Goal: Task Accomplishment & Management: Complete application form

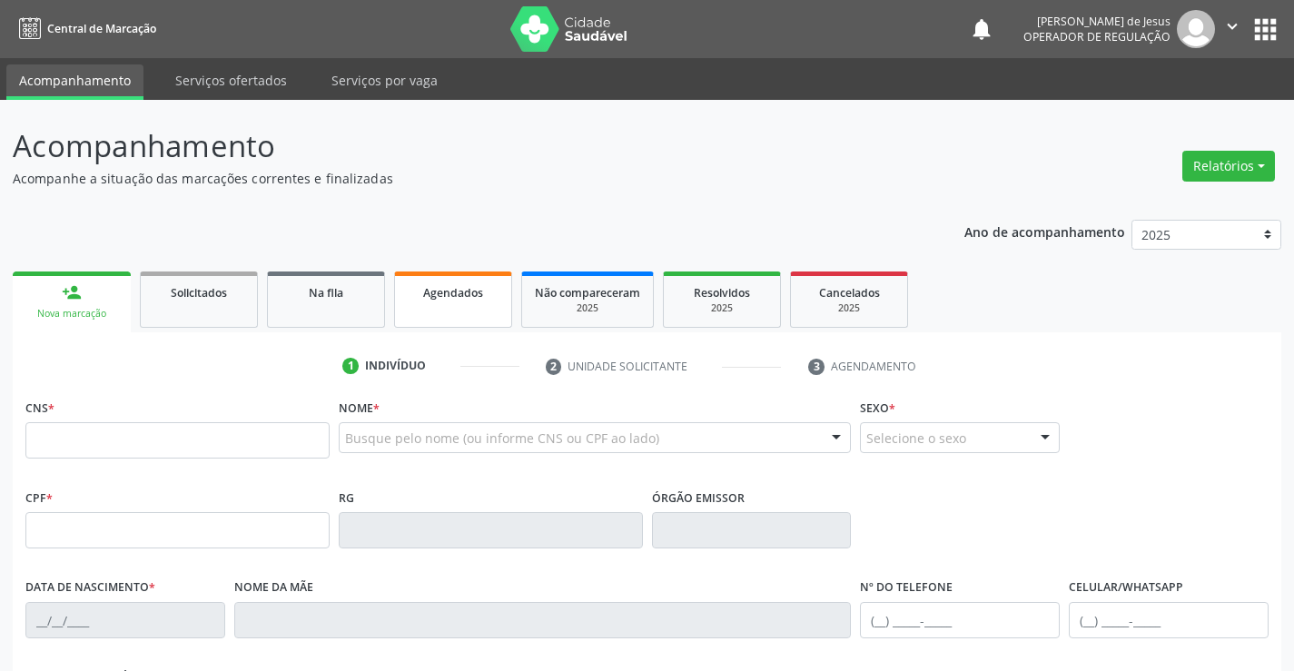
click at [485, 293] on div "Agendados" at bounding box center [453, 291] width 91 height 19
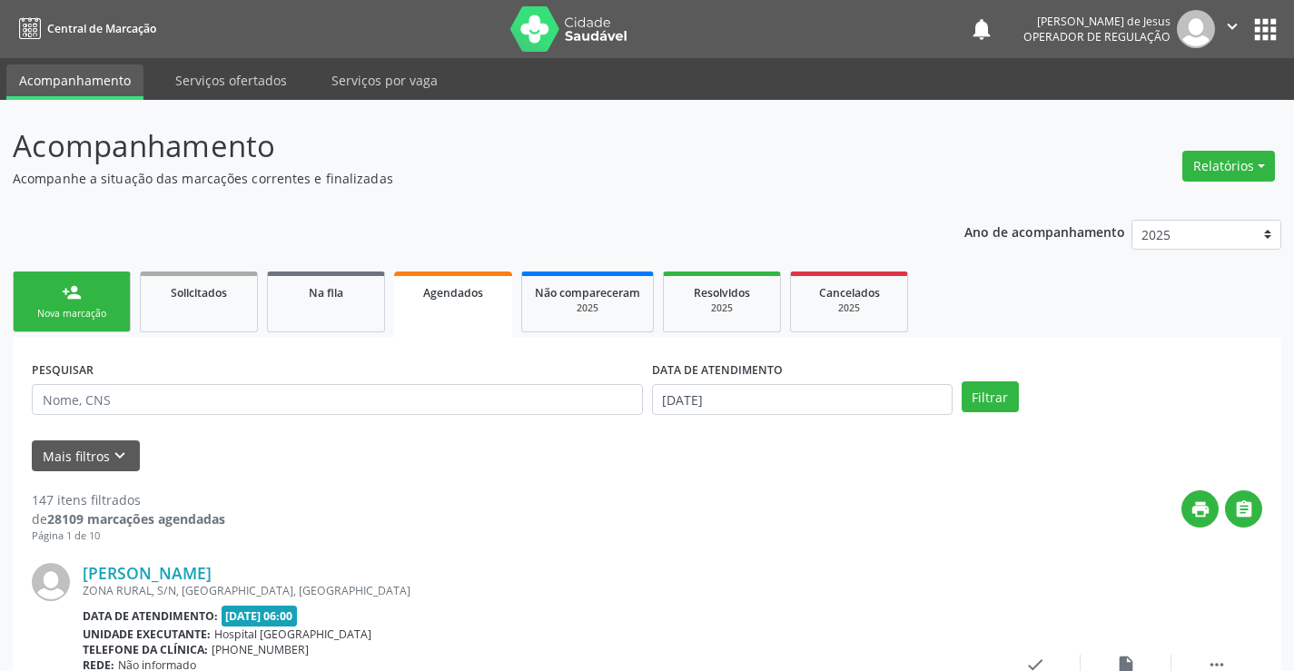
click at [57, 305] on link "person_add Nova marcação" at bounding box center [72, 301] width 118 height 61
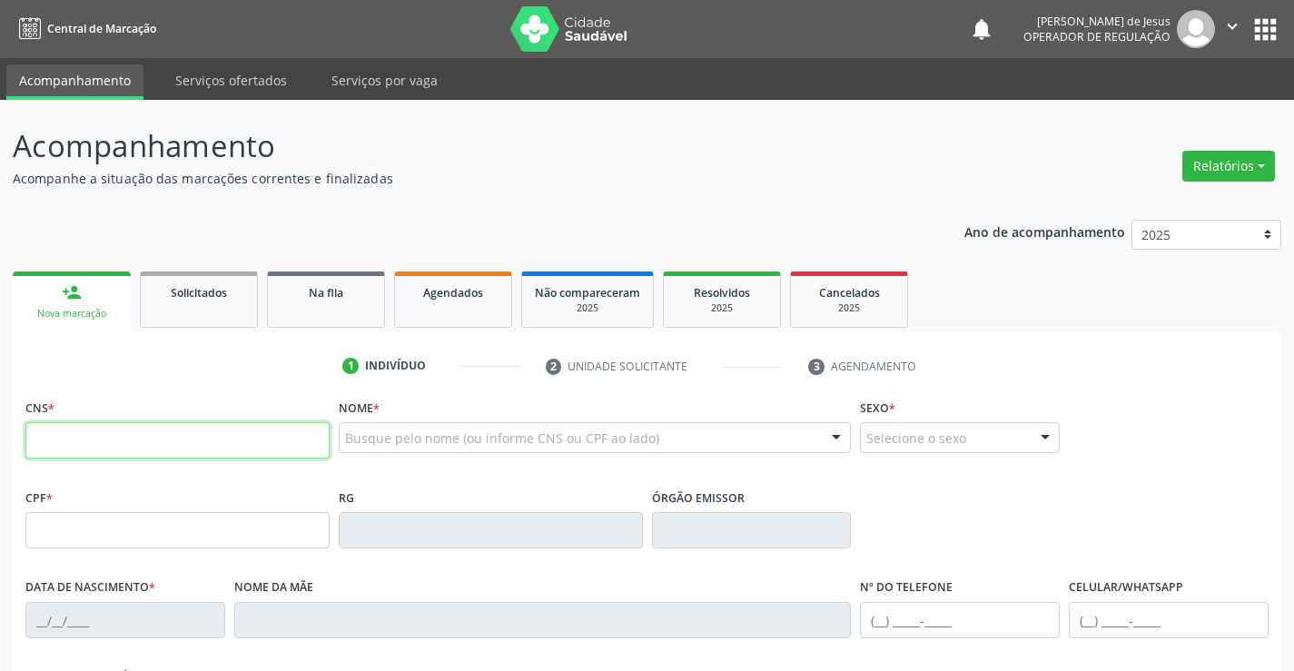
click at [53, 448] on input "text" at bounding box center [177, 440] width 304 height 36
type input "708 2036 3109 6648"
type input "056.357.855-65"
type input "16162213"
type input "[DATE]"
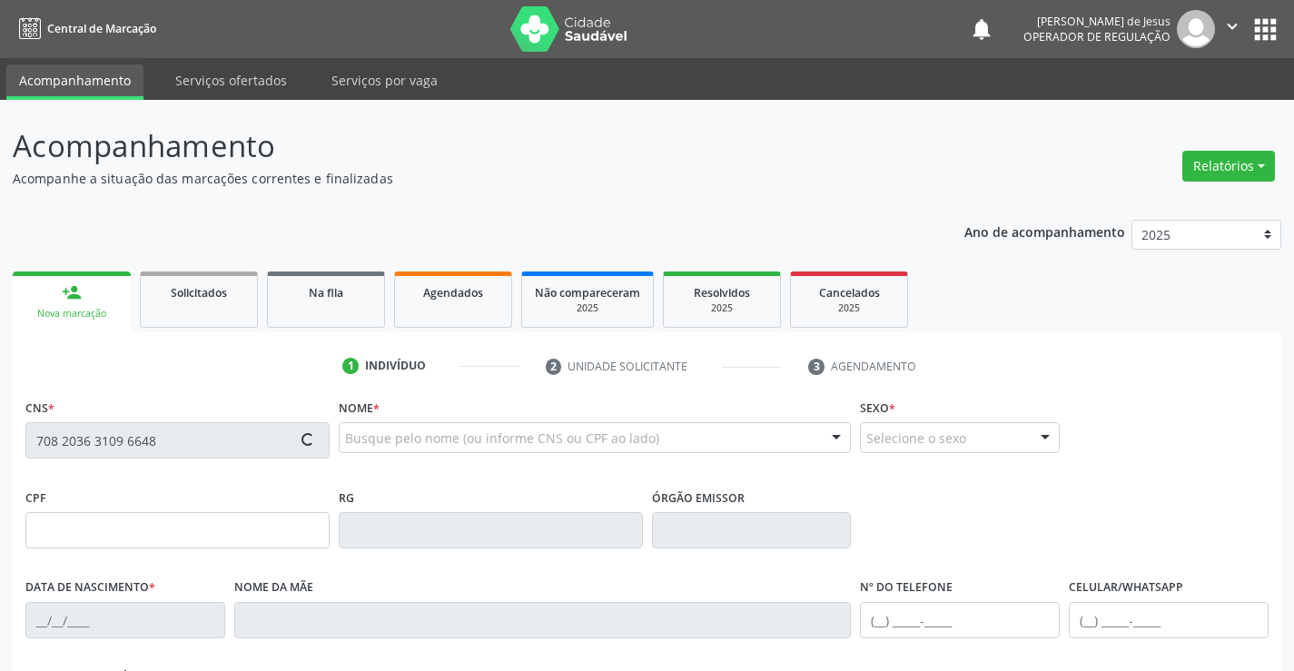
type input "[PERSON_NAME]"
type input "[PHONE_NUMBER]"
type input "S/N"
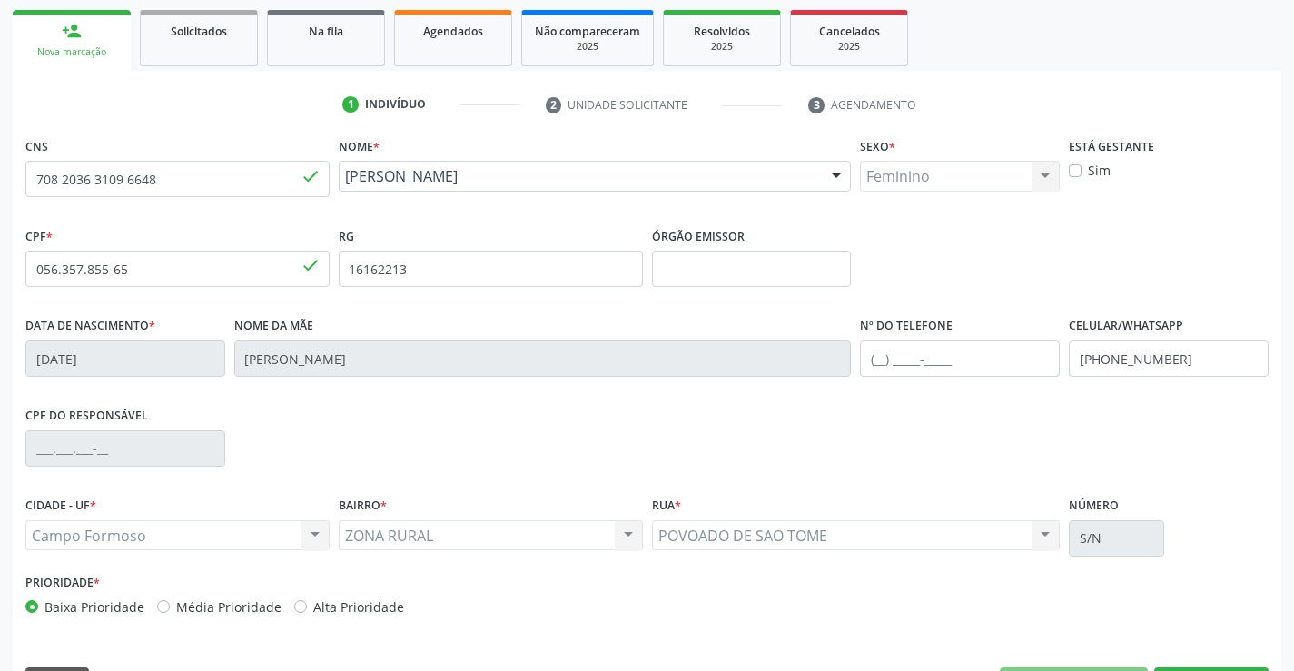
scroll to position [293, 0]
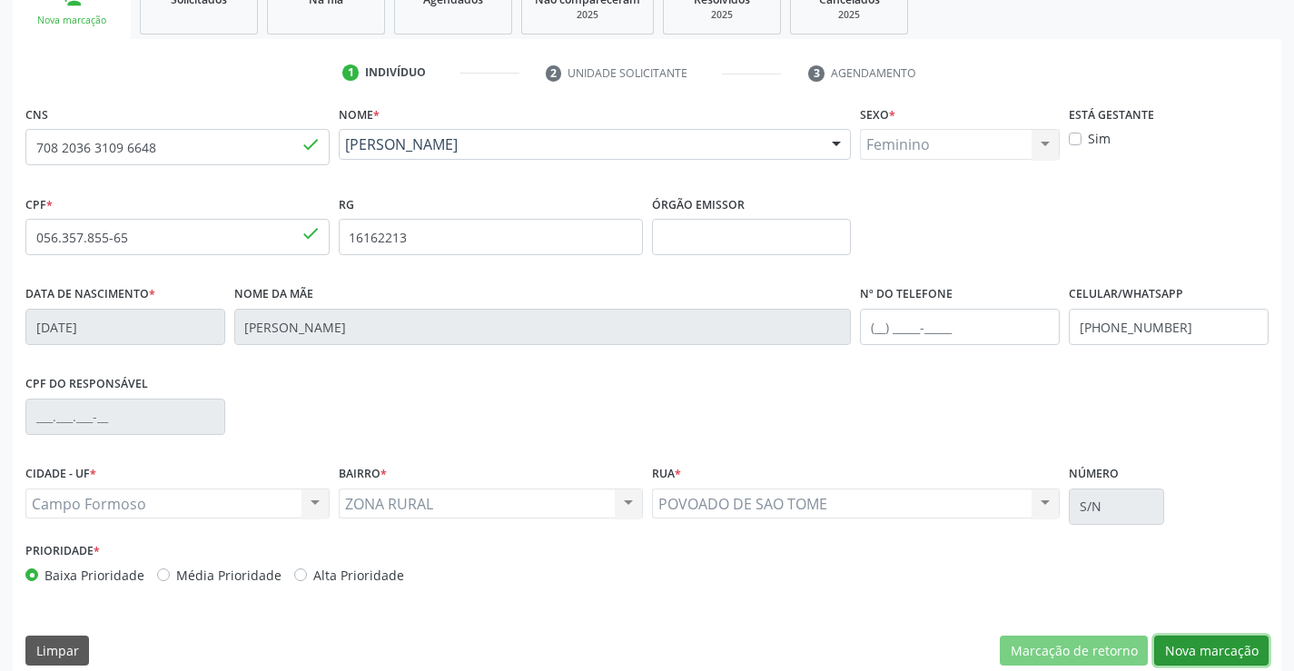
click at [1217, 647] on button "Nova marcação" at bounding box center [1211, 650] width 114 height 31
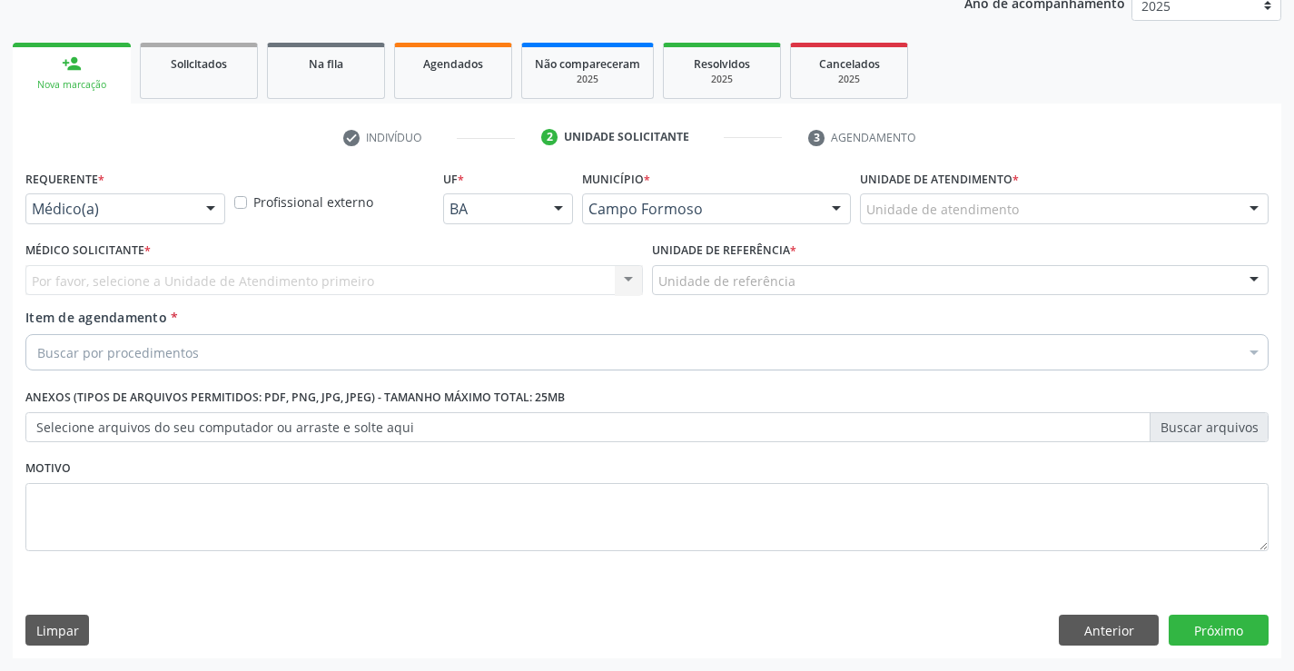
scroll to position [229, 0]
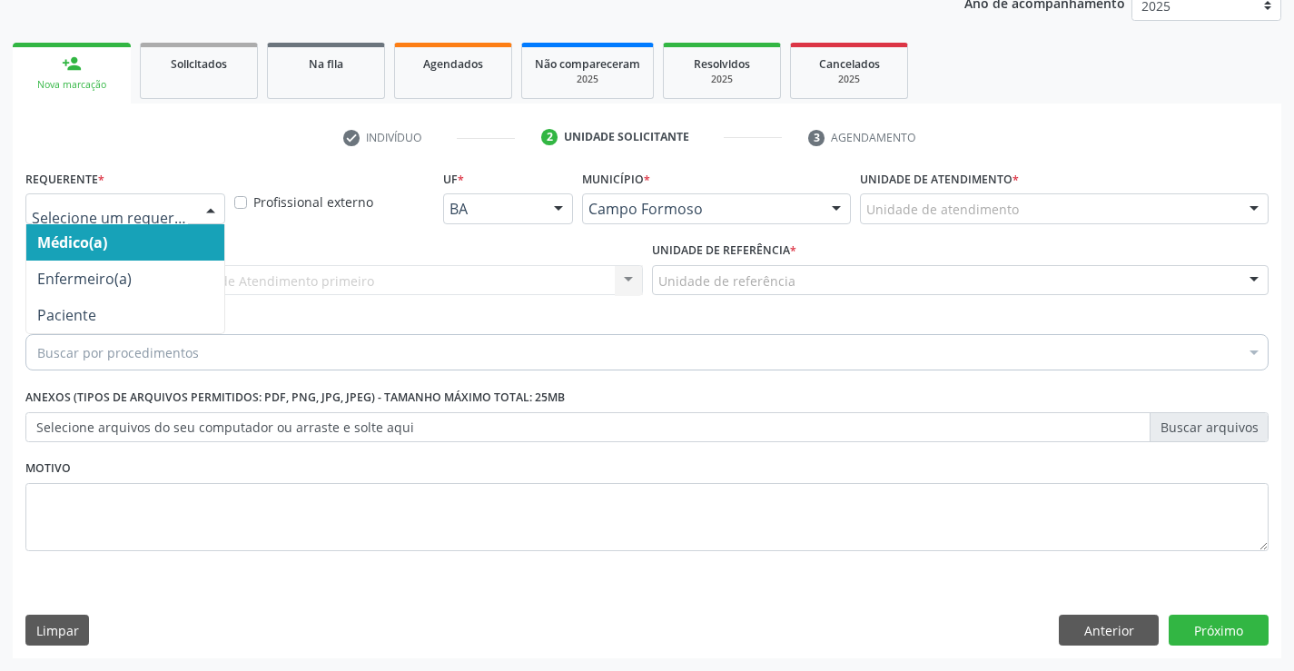
click at [211, 210] on div at bounding box center [210, 209] width 27 height 31
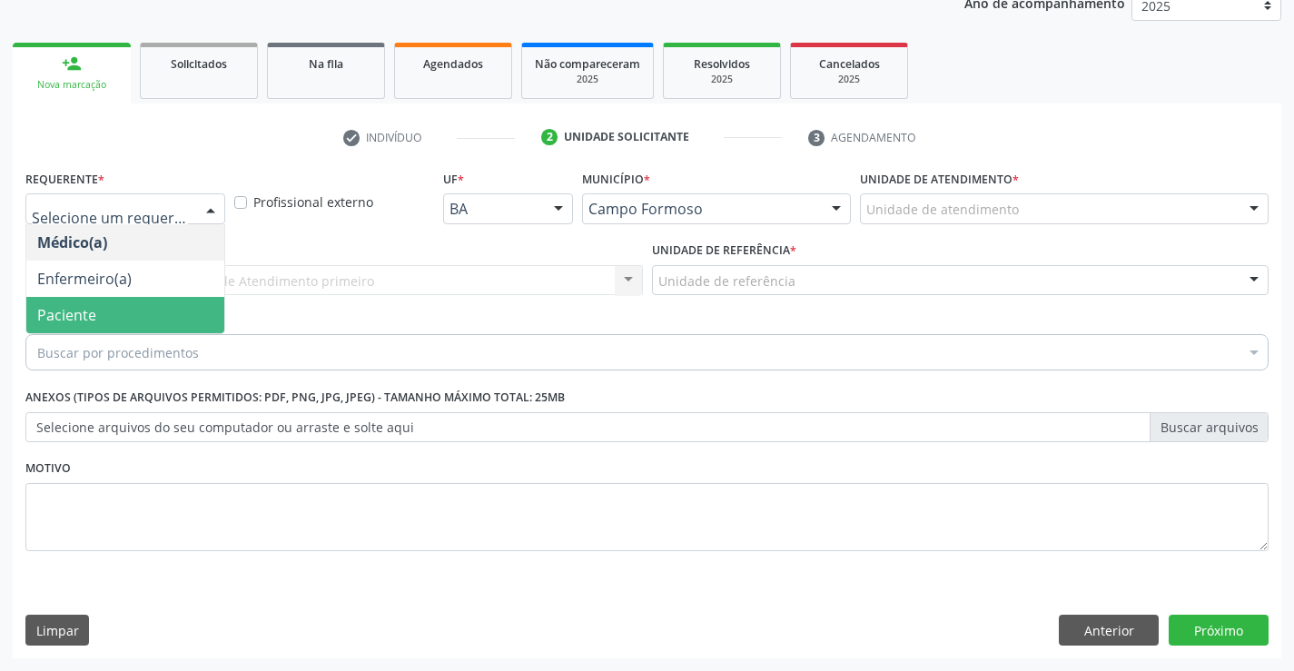
click at [120, 315] on span "Paciente" at bounding box center [125, 315] width 198 height 36
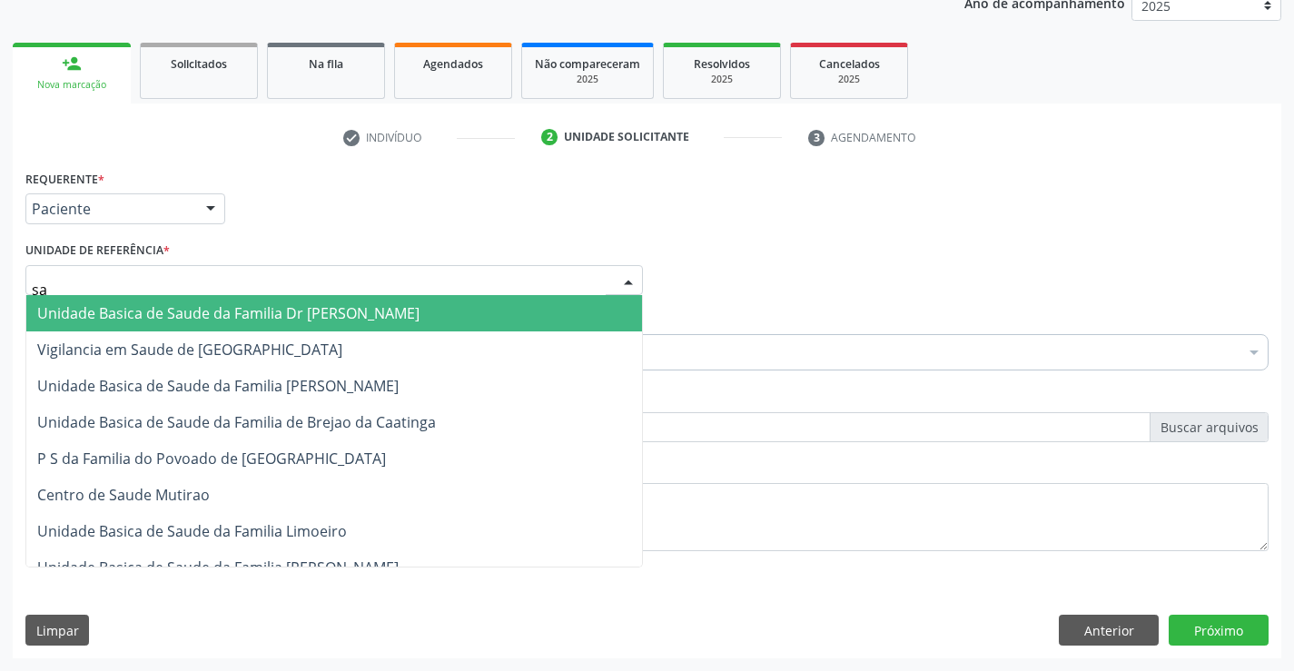
type input "sao"
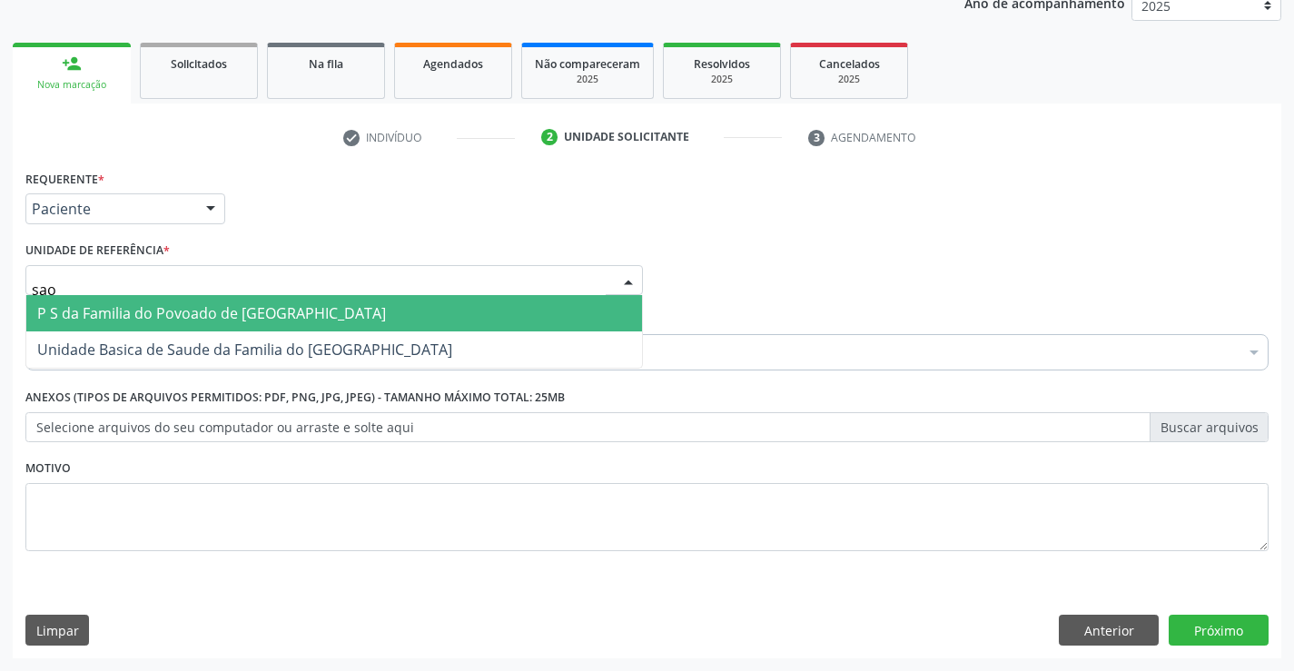
click at [114, 319] on span "P S da Familia do Povoado de [GEOGRAPHIC_DATA]" at bounding box center [211, 313] width 349 height 20
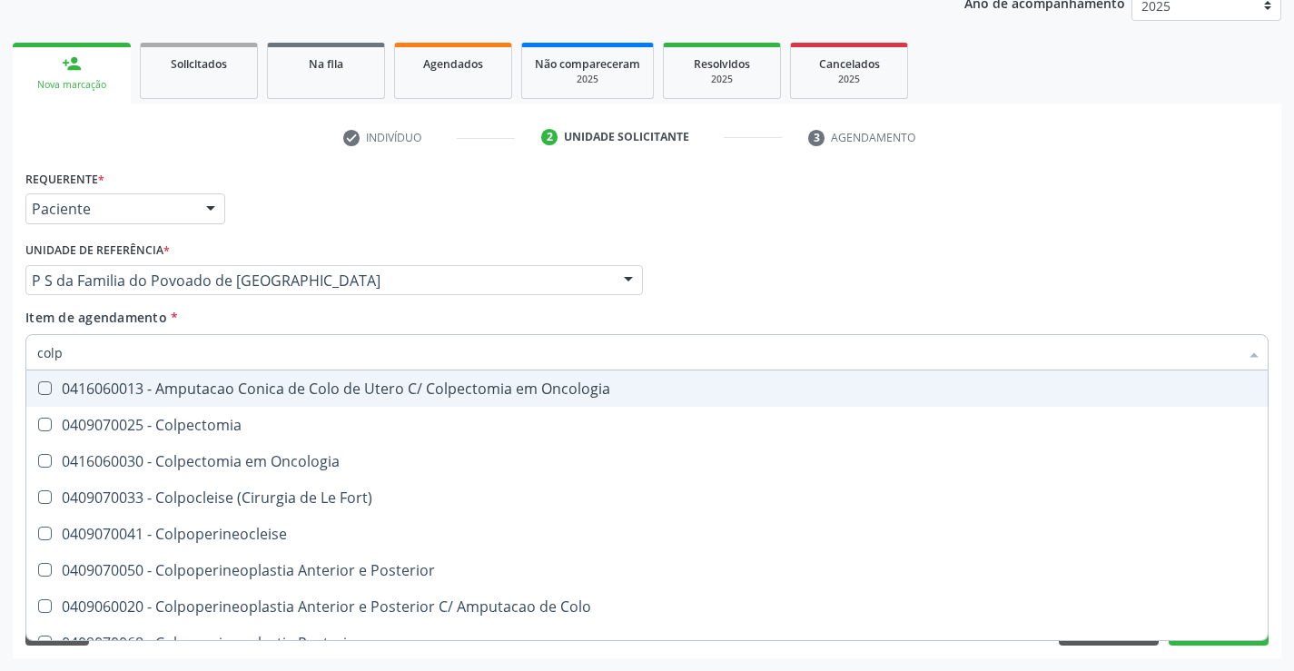
type input "colpo"
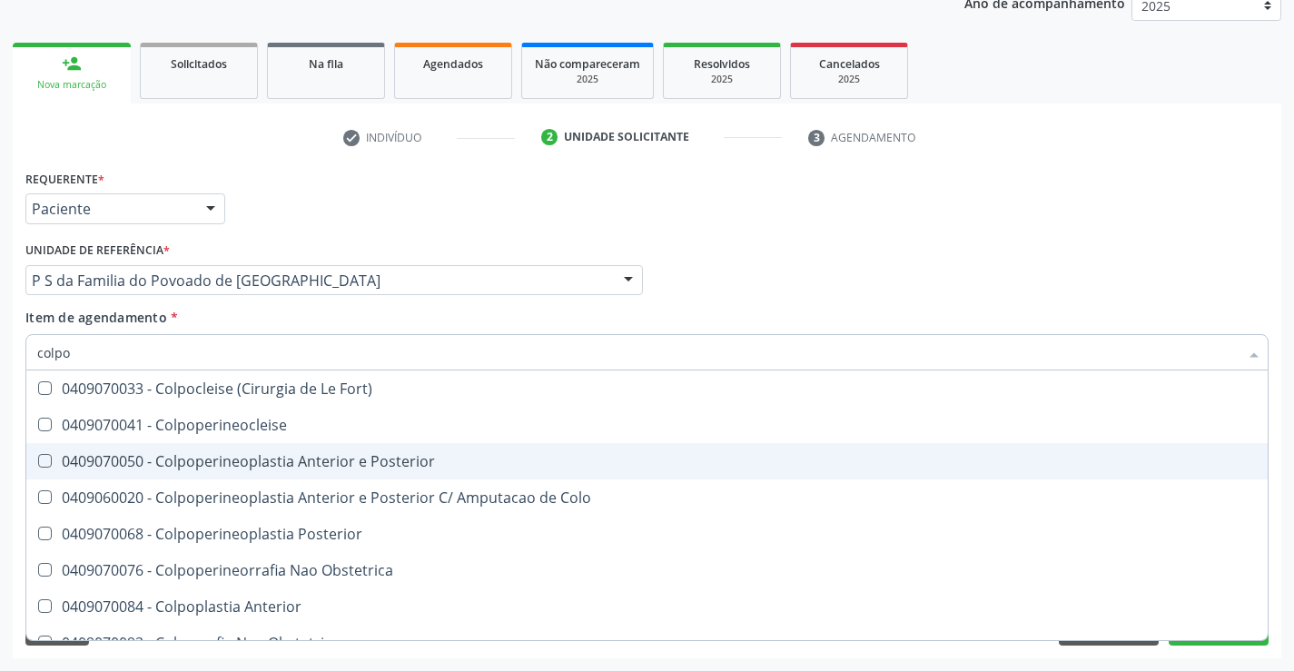
click at [199, 465] on div "0409070050 - Colpoperineoplastia Anterior e Posterior" at bounding box center [646, 461] width 1219 height 15
checkbox Posterior "true"
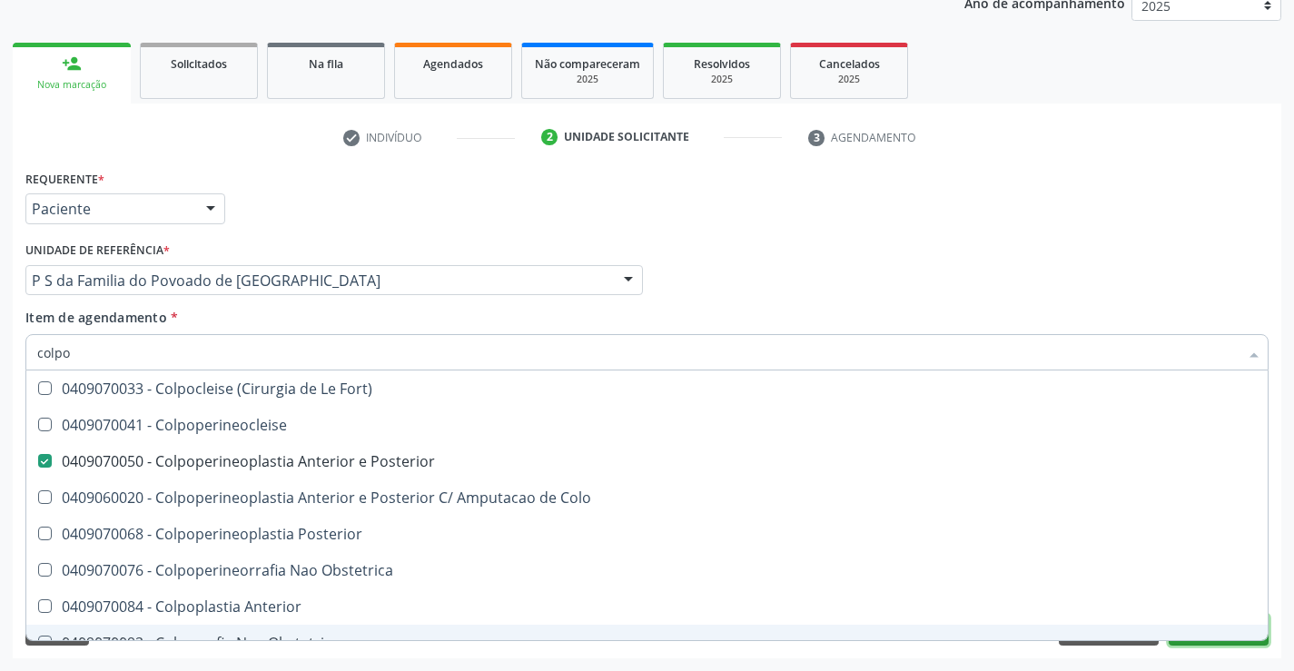
click at [1225, 642] on button "Próximo" at bounding box center [1218, 630] width 100 height 31
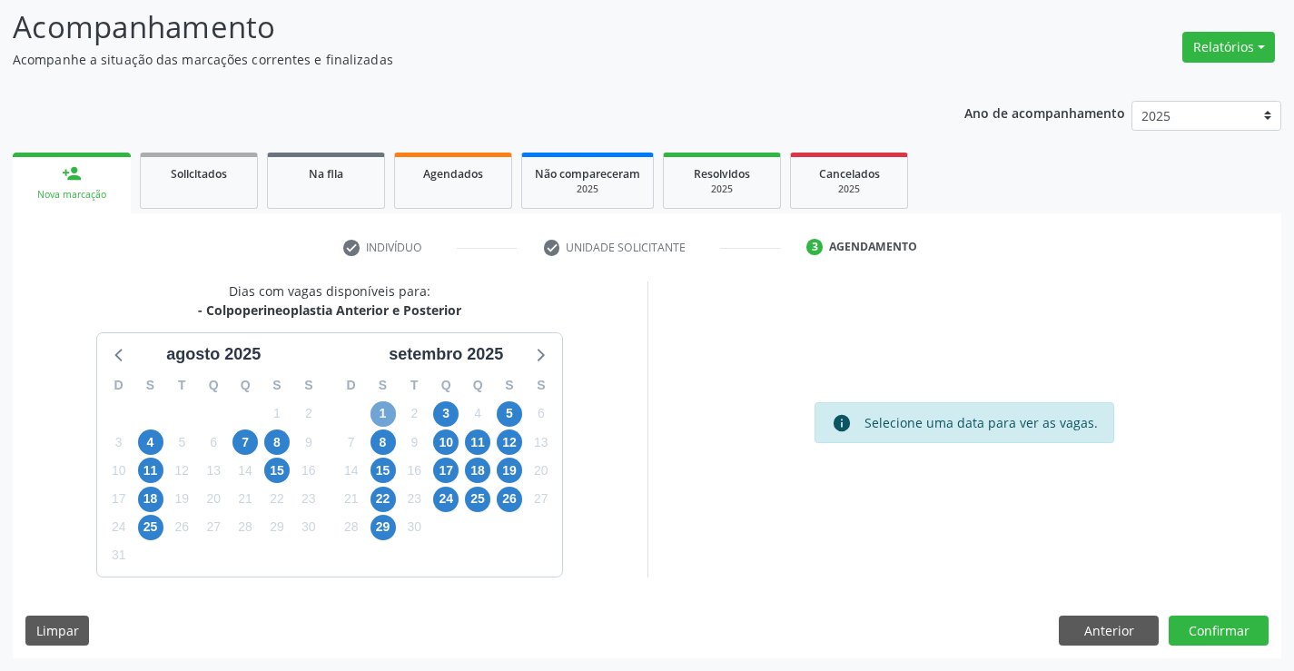
click at [382, 410] on span "1" at bounding box center [382, 413] width 25 height 25
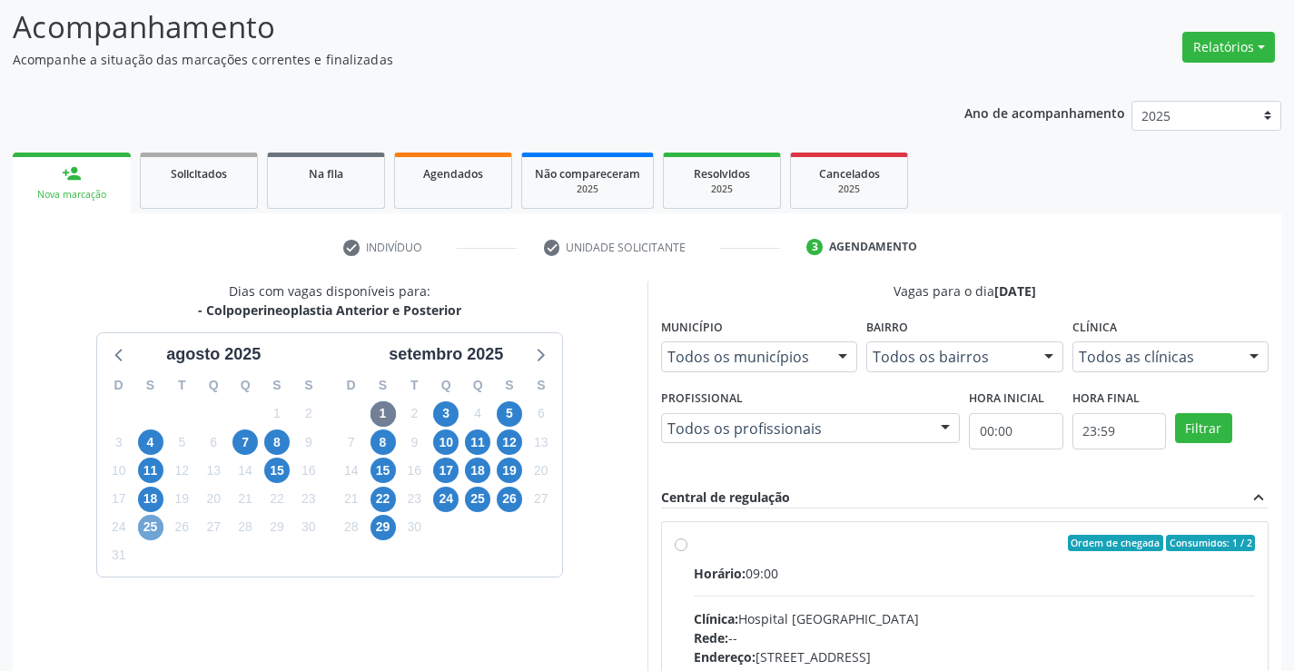
click at [149, 525] on span "25" at bounding box center [150, 527] width 25 height 25
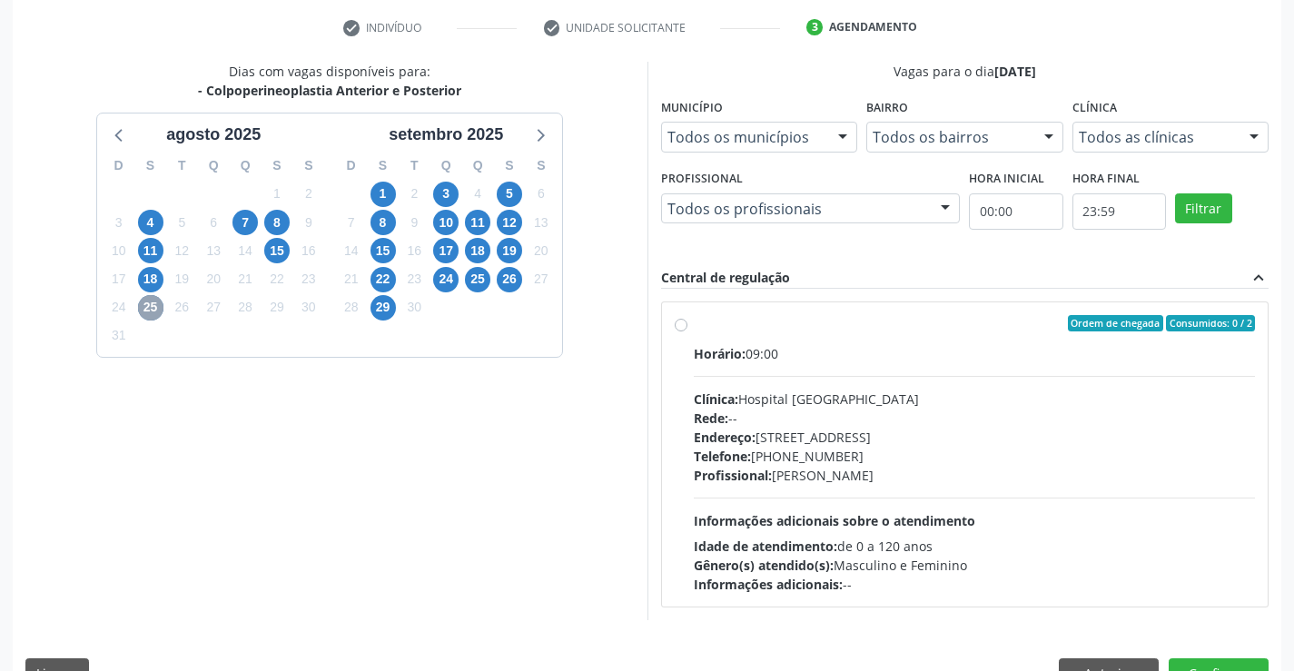
scroll to position [381, 0]
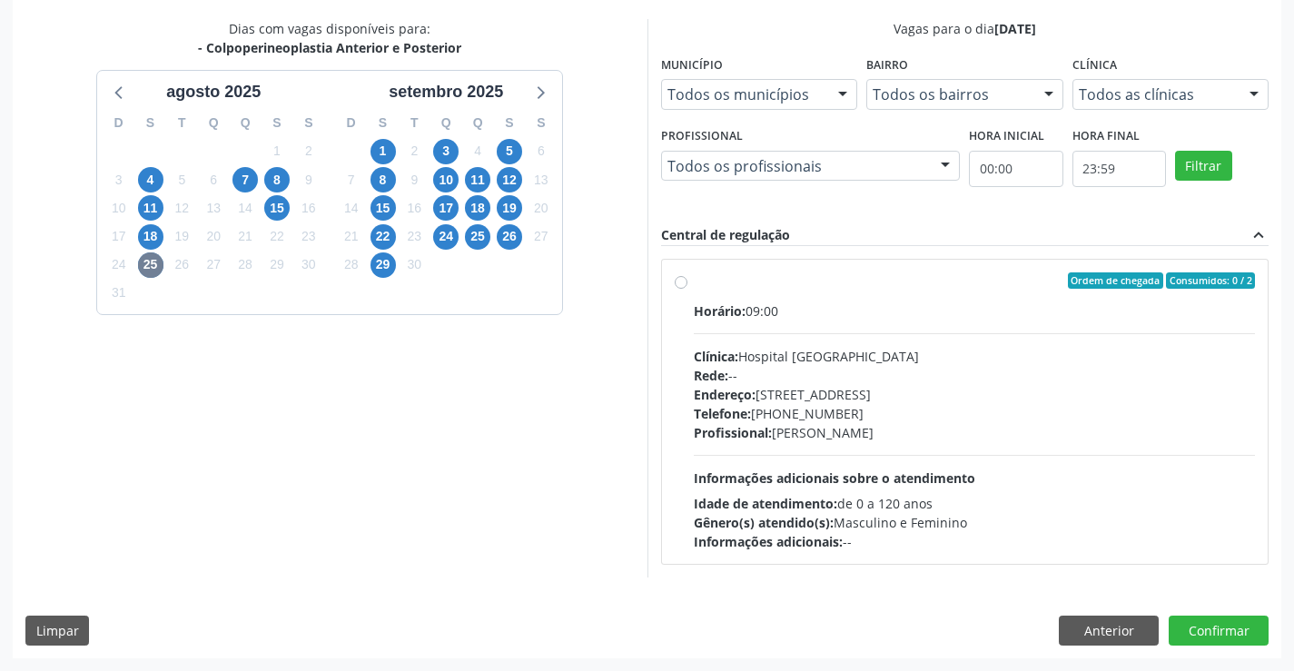
click at [694, 278] on label "Ordem de chegada Consumidos: 0 / 2 Horário: 09:00 Clínica: Hospital [GEOGRAPHIC…" at bounding box center [975, 411] width 562 height 279
click at [682, 278] on input "Ordem de chegada Consumidos: 0 / 2 Horário: 09:00 Clínica: Hospital [GEOGRAPHIC…" at bounding box center [680, 280] width 13 height 16
radio input "true"
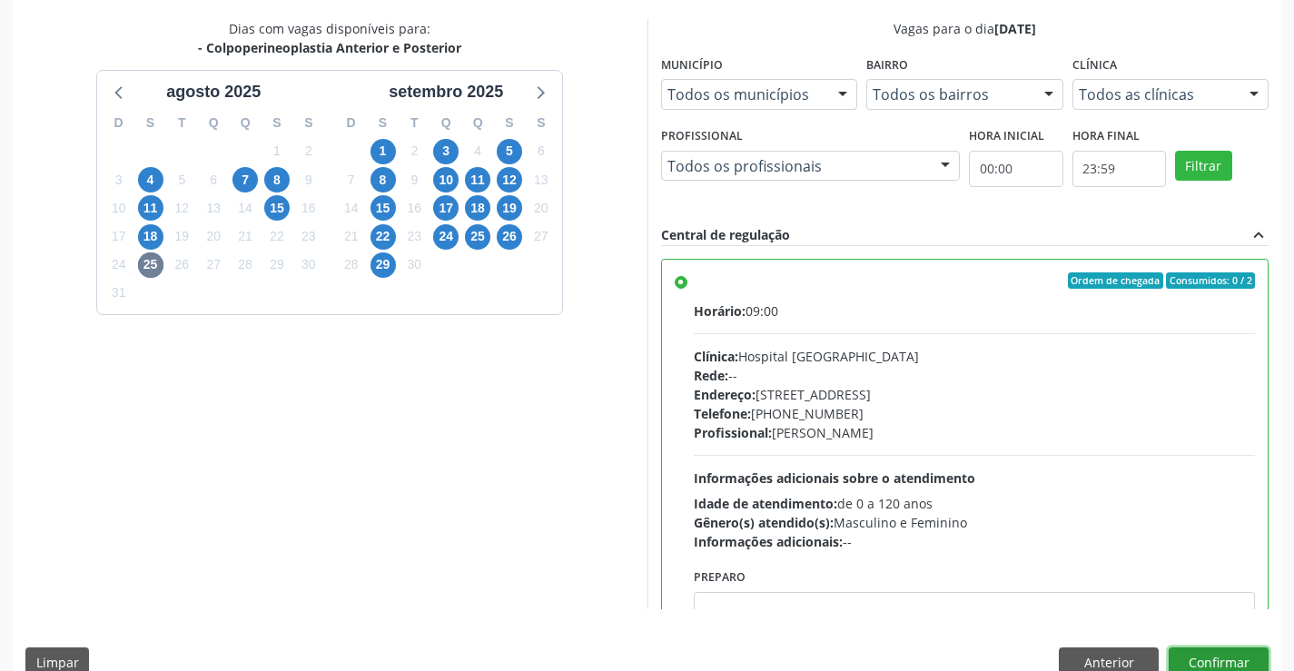
click at [1207, 658] on button "Confirmar" at bounding box center [1218, 662] width 100 height 31
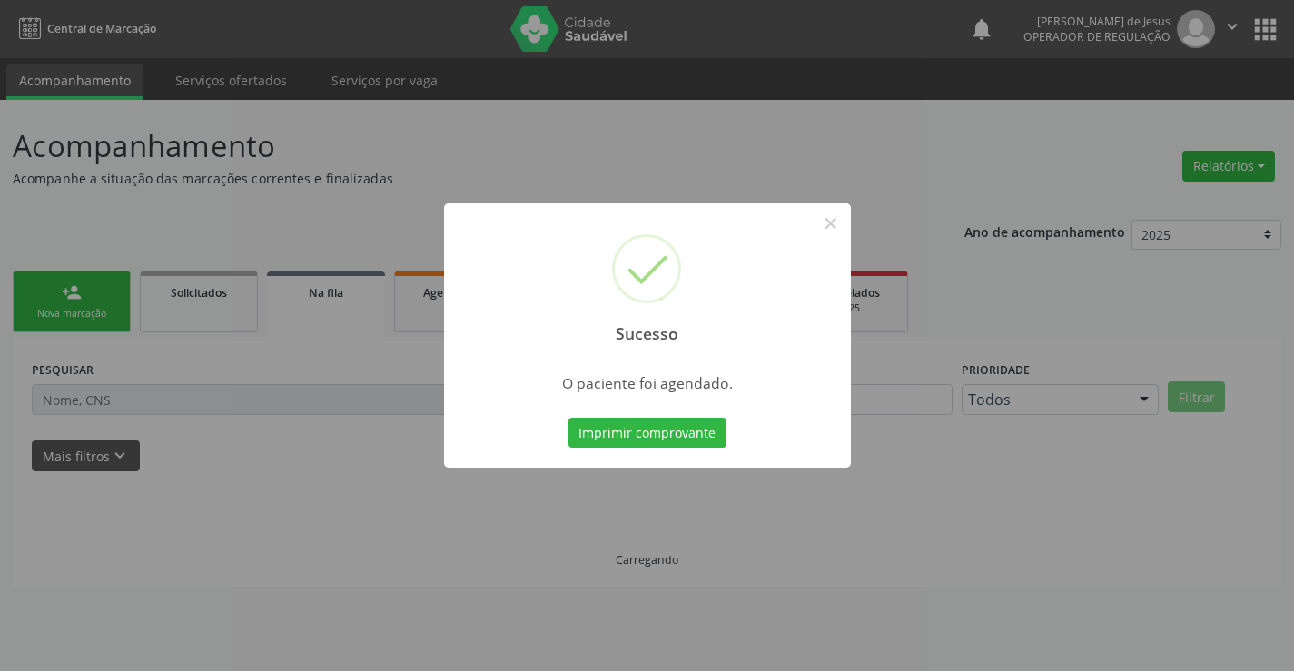
scroll to position [0, 0]
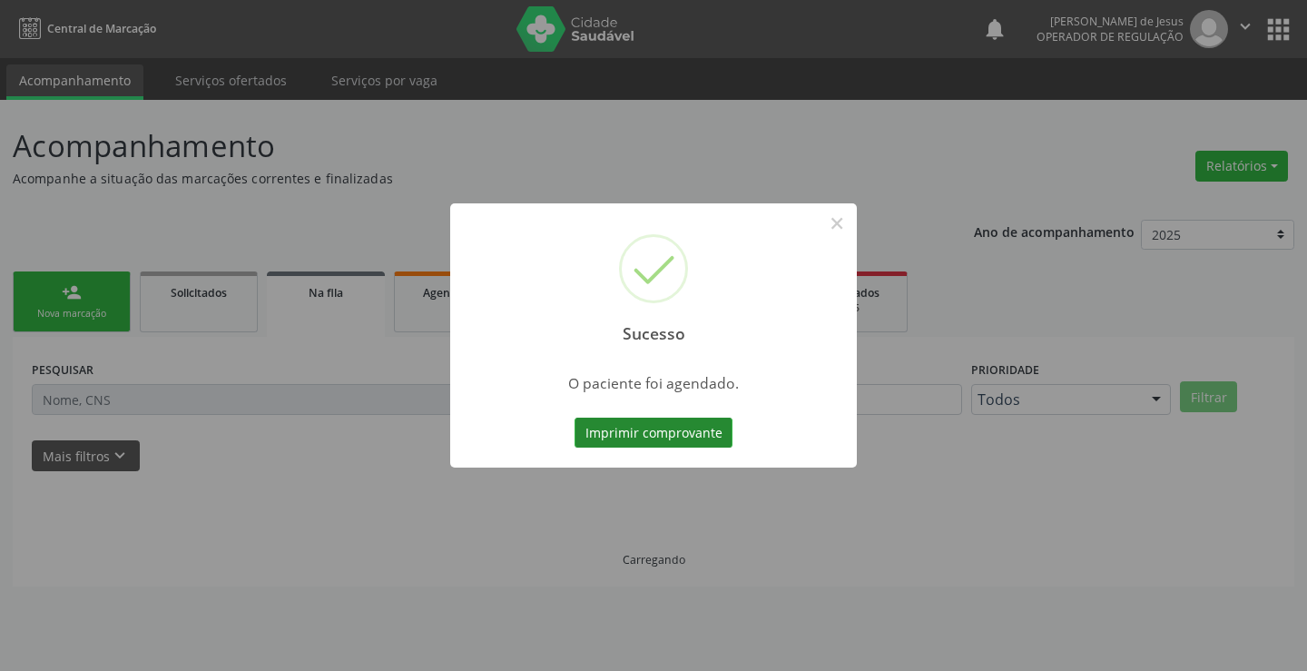
click at [691, 438] on button "Imprimir comprovante" at bounding box center [654, 433] width 158 height 31
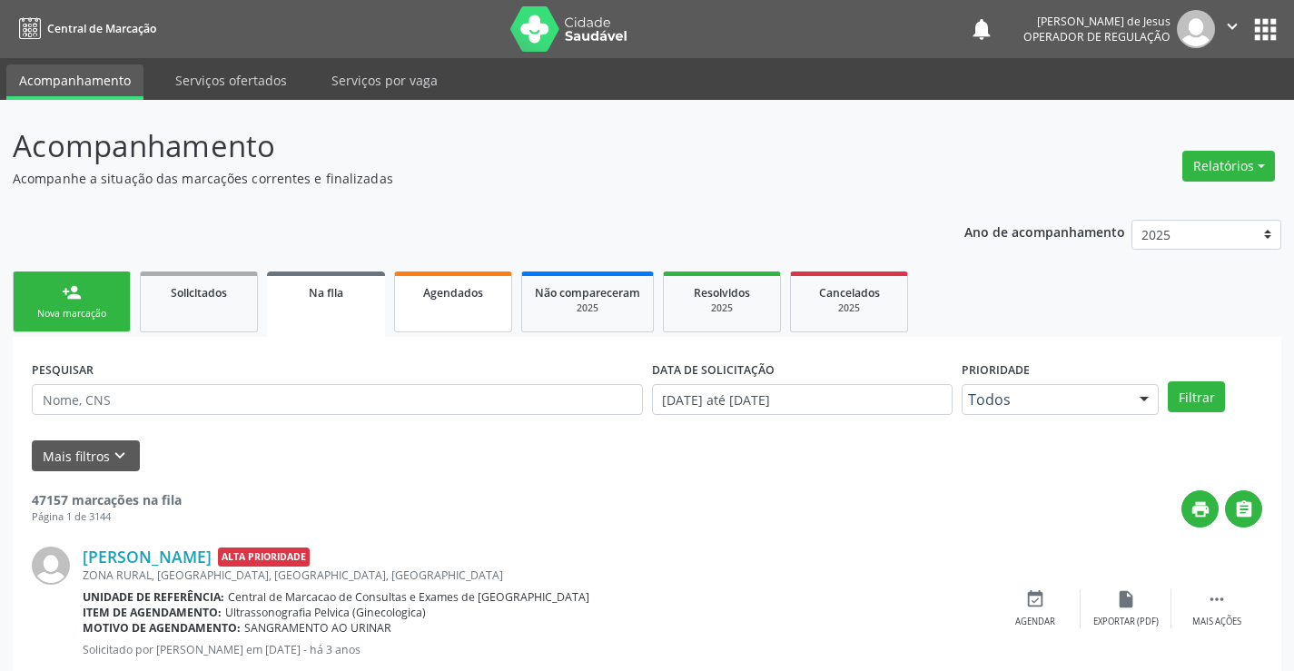
click at [438, 309] on link "Agendados" at bounding box center [453, 301] width 118 height 61
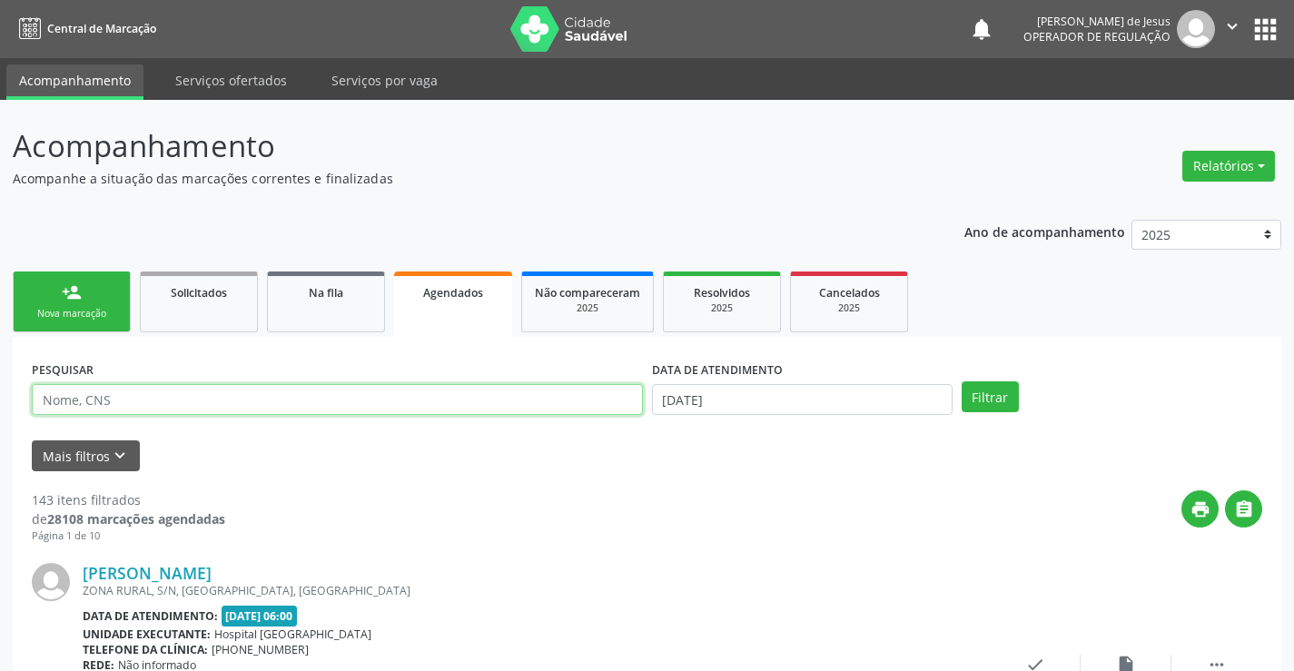
click at [91, 390] on input "text" at bounding box center [337, 399] width 611 height 31
type input "[PERSON_NAME] do nascimento"
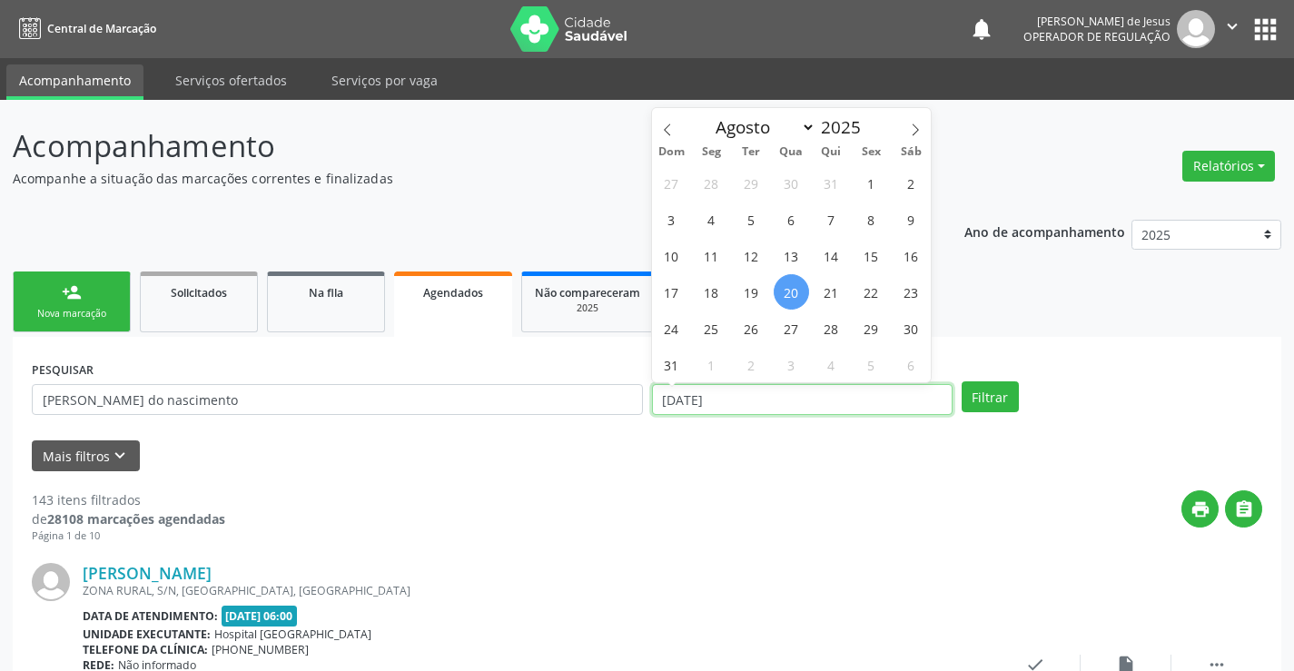
drag, startPoint x: 661, startPoint y: 398, endPoint x: 778, endPoint y: 397, distance: 117.1
click at [778, 397] on input "[DATE]" at bounding box center [802, 399] width 300 height 31
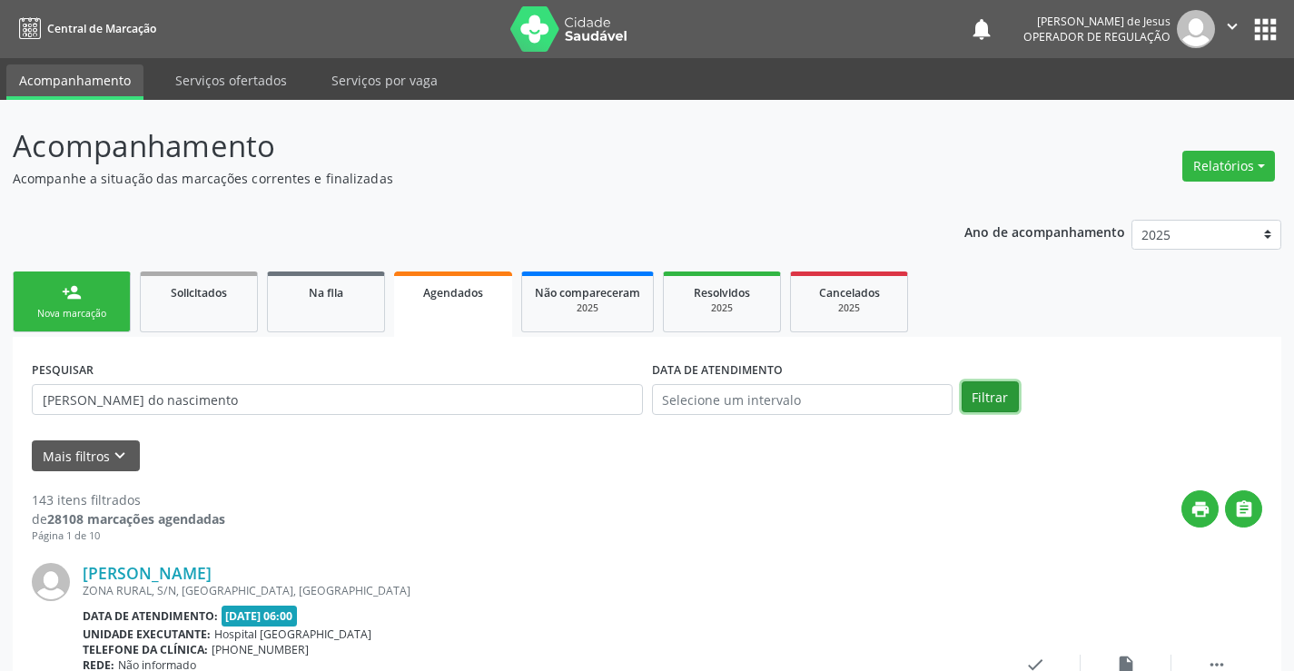
click at [986, 398] on button "Filtrar" at bounding box center [989, 396] width 57 height 31
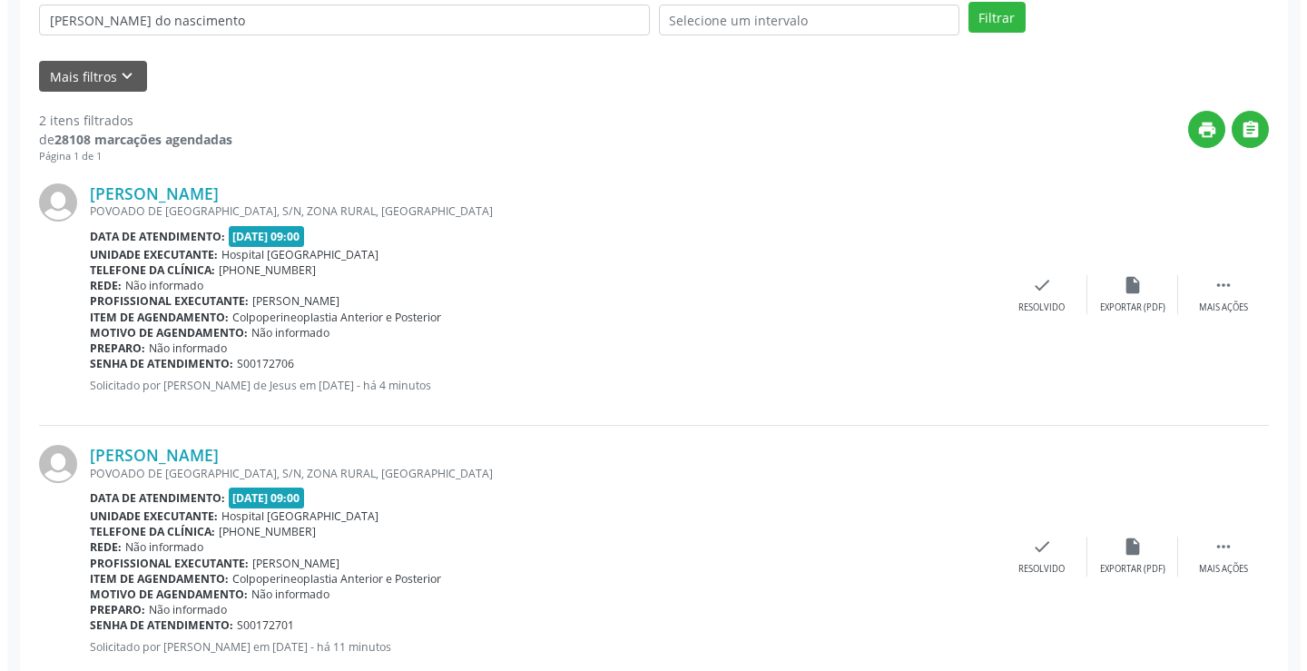
scroll to position [428, 0]
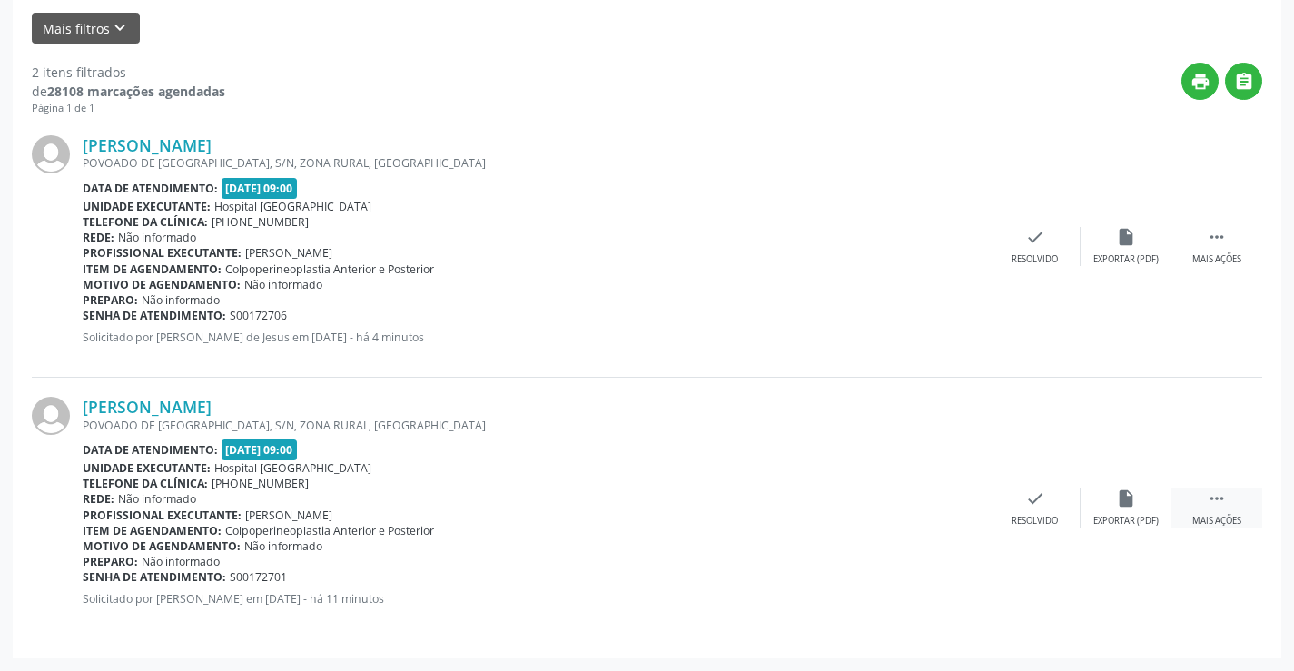
click at [1212, 497] on icon "" at bounding box center [1216, 498] width 20 height 20
click at [940, 505] on icon "cancel" at bounding box center [944, 498] width 20 height 20
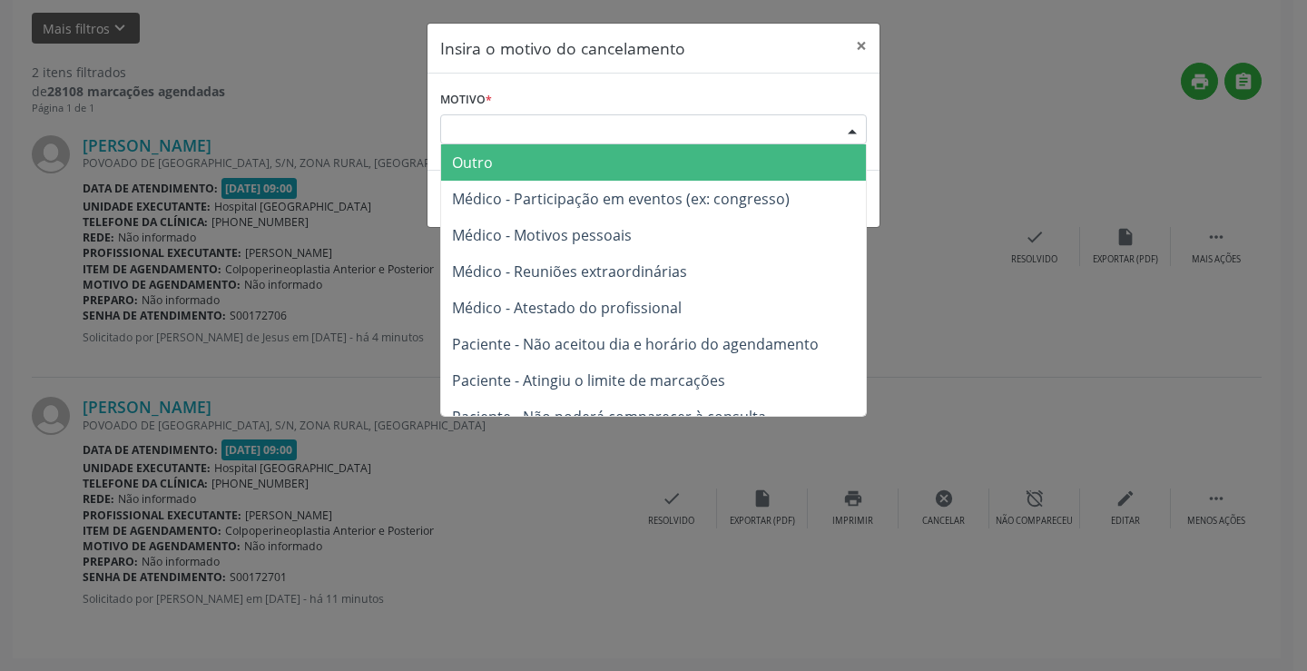
click at [851, 123] on div at bounding box center [852, 130] width 27 height 31
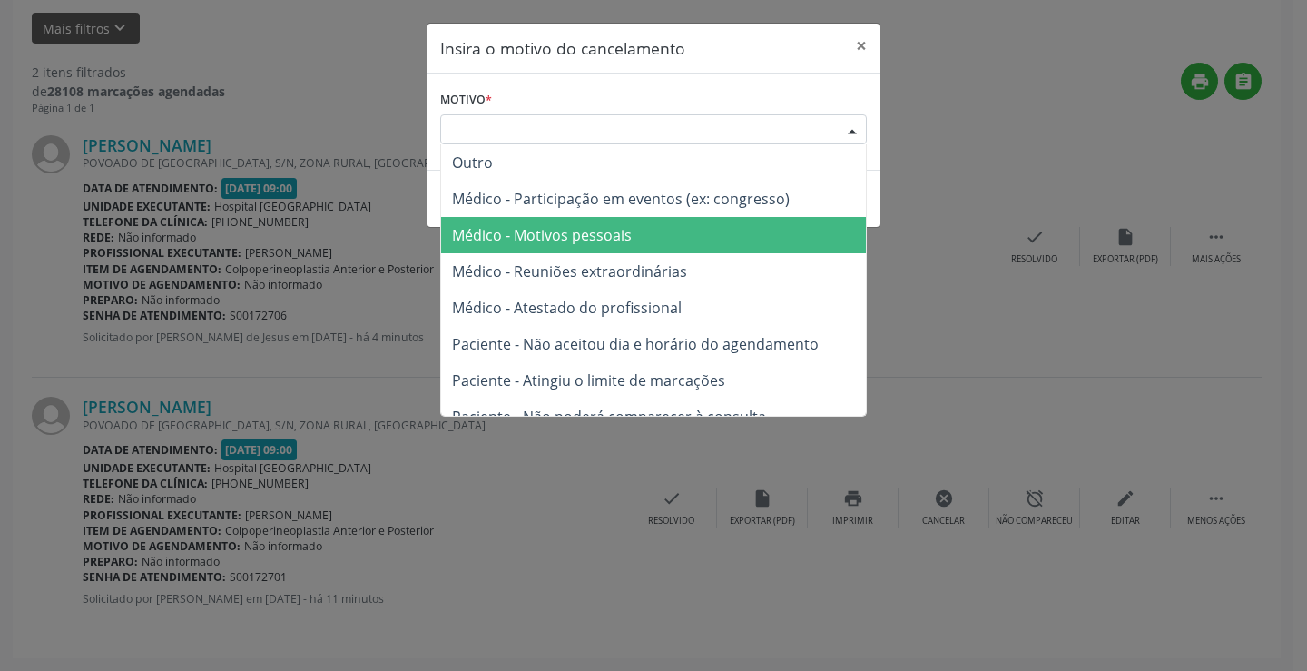
click at [606, 242] on span "Médico - Motivos pessoais" at bounding box center [542, 235] width 180 height 20
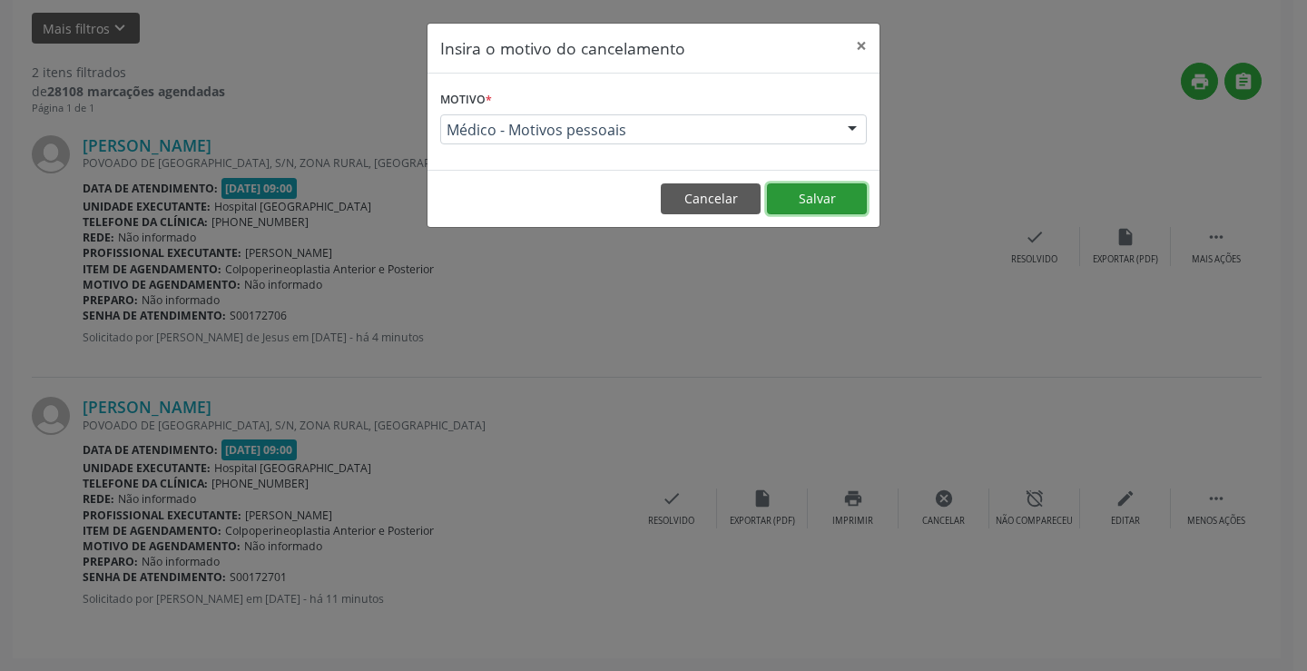
click at [819, 196] on button "Salvar" at bounding box center [817, 198] width 100 height 31
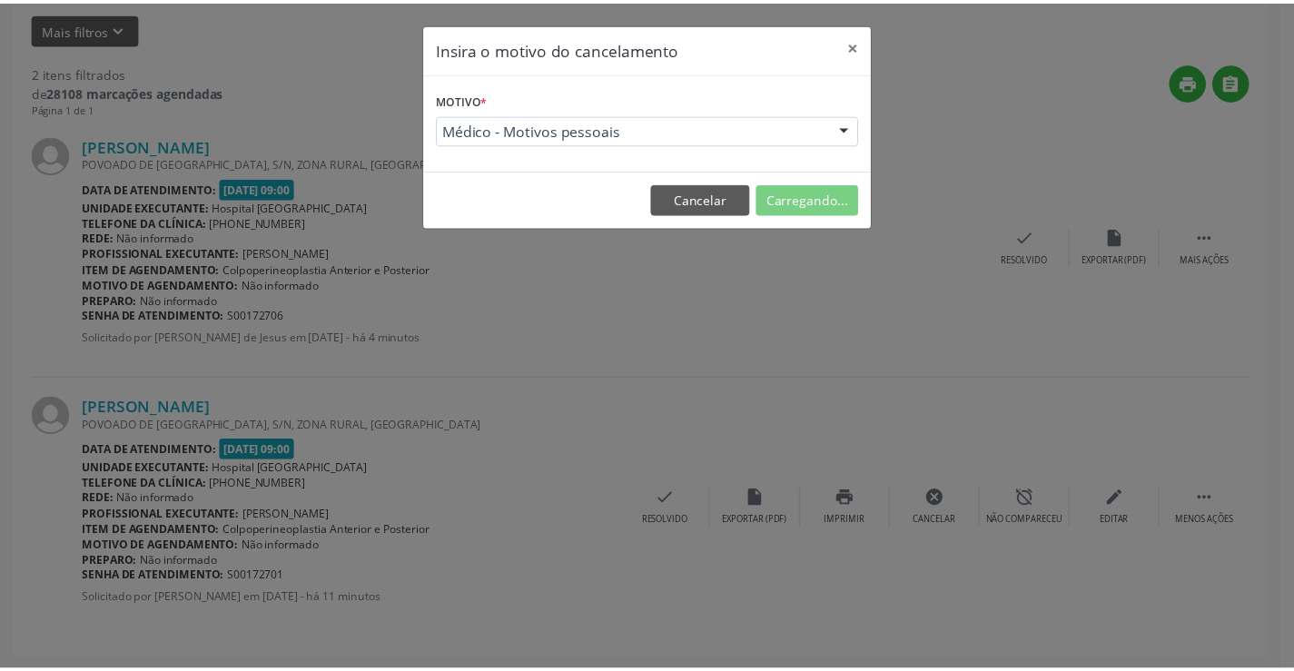
scroll to position [0, 0]
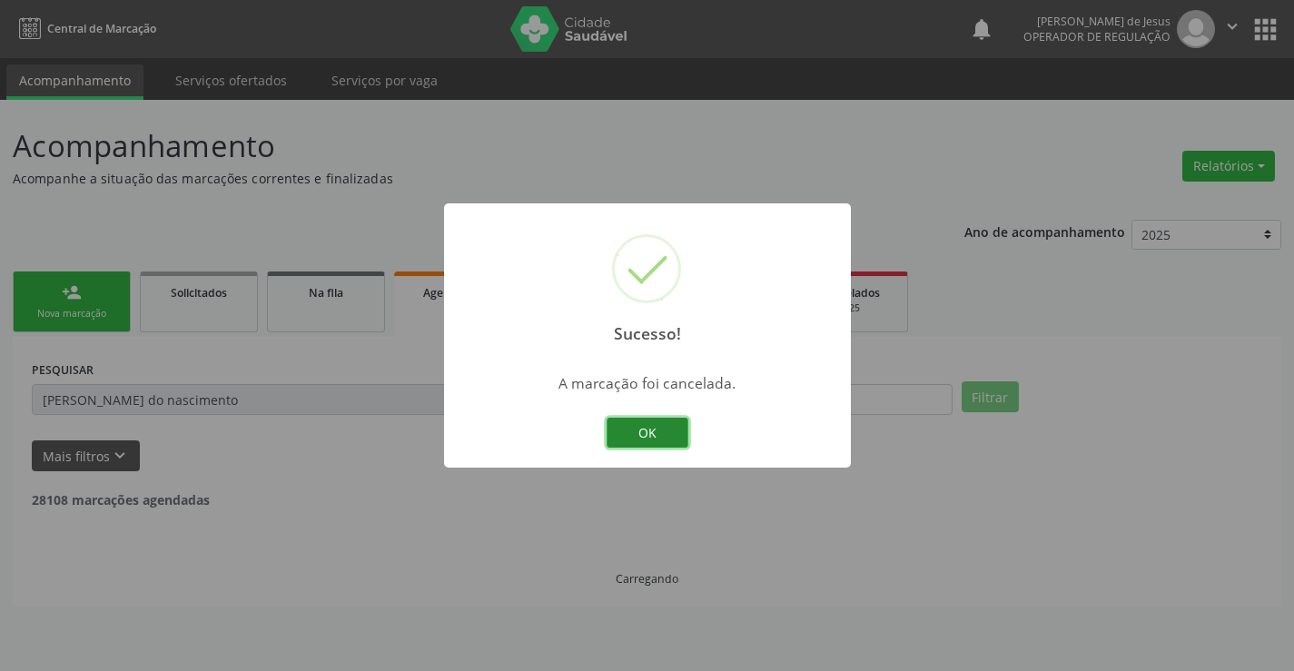
click at [670, 432] on button "OK" at bounding box center [647, 433] width 82 height 31
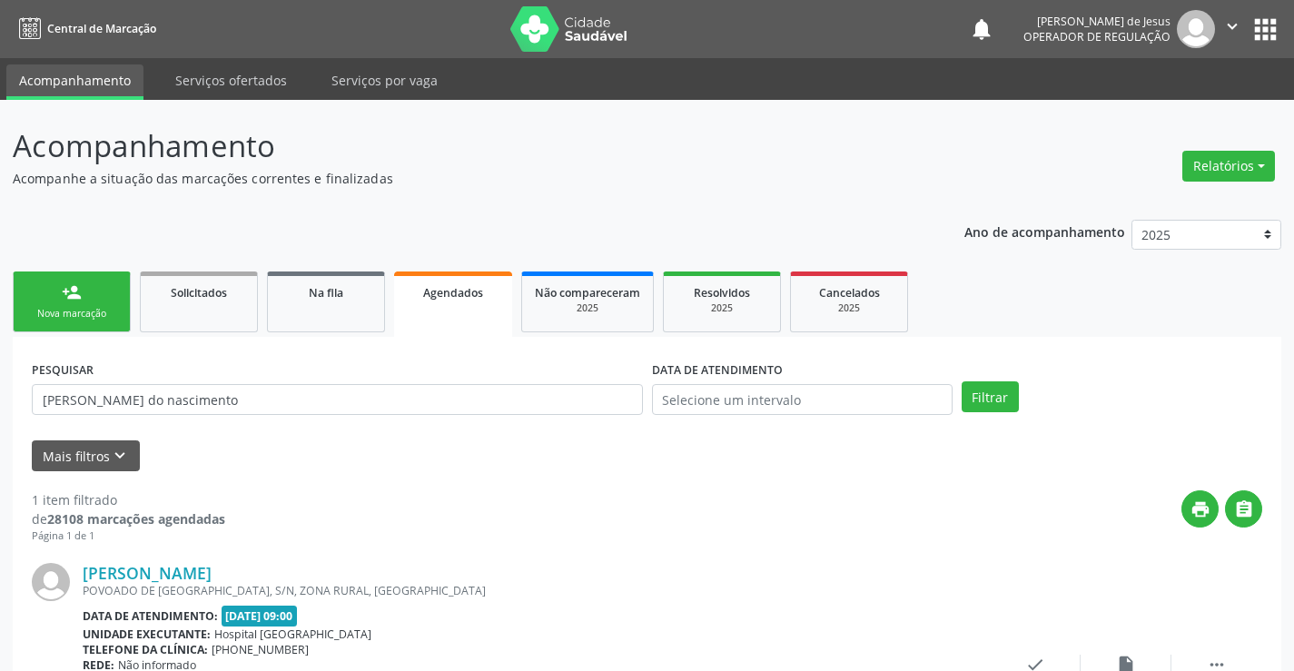
click at [54, 319] on div "Nova marcação" at bounding box center [71, 314] width 91 height 14
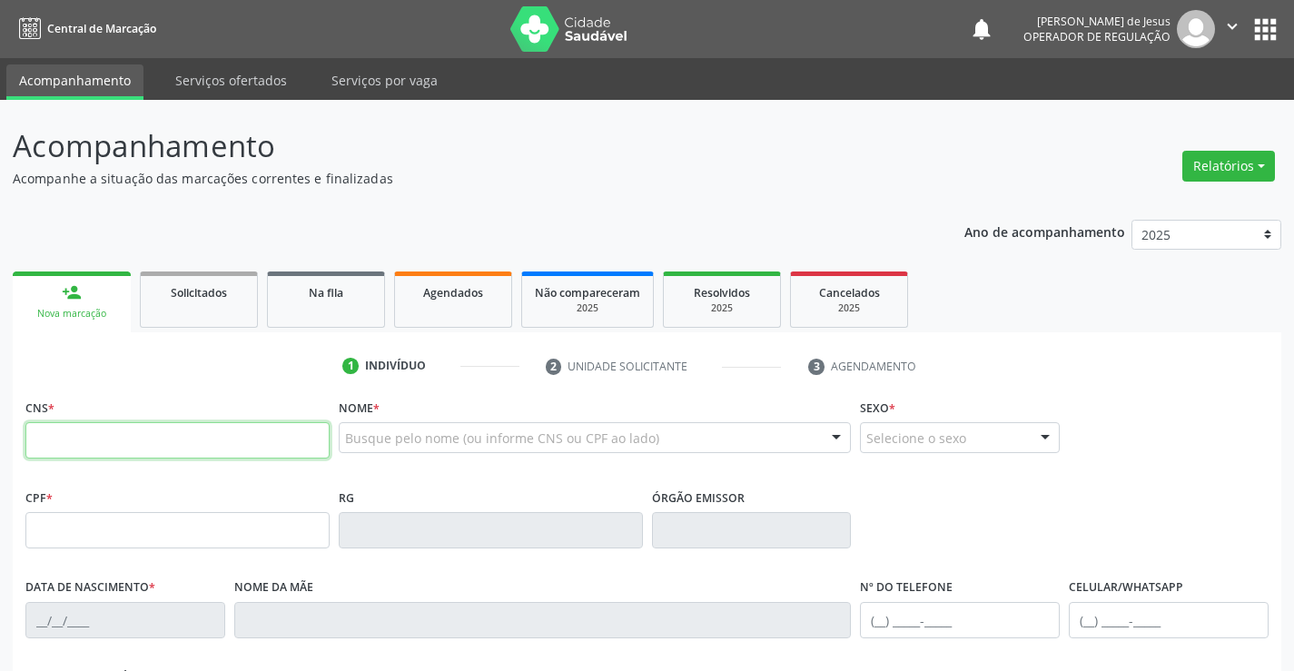
click at [54, 435] on input "text" at bounding box center [177, 440] width 304 height 36
type input "707 4090 6220 8477"
type input "2039369732"
type input "[DATE]"
type input "065.528.325-08"
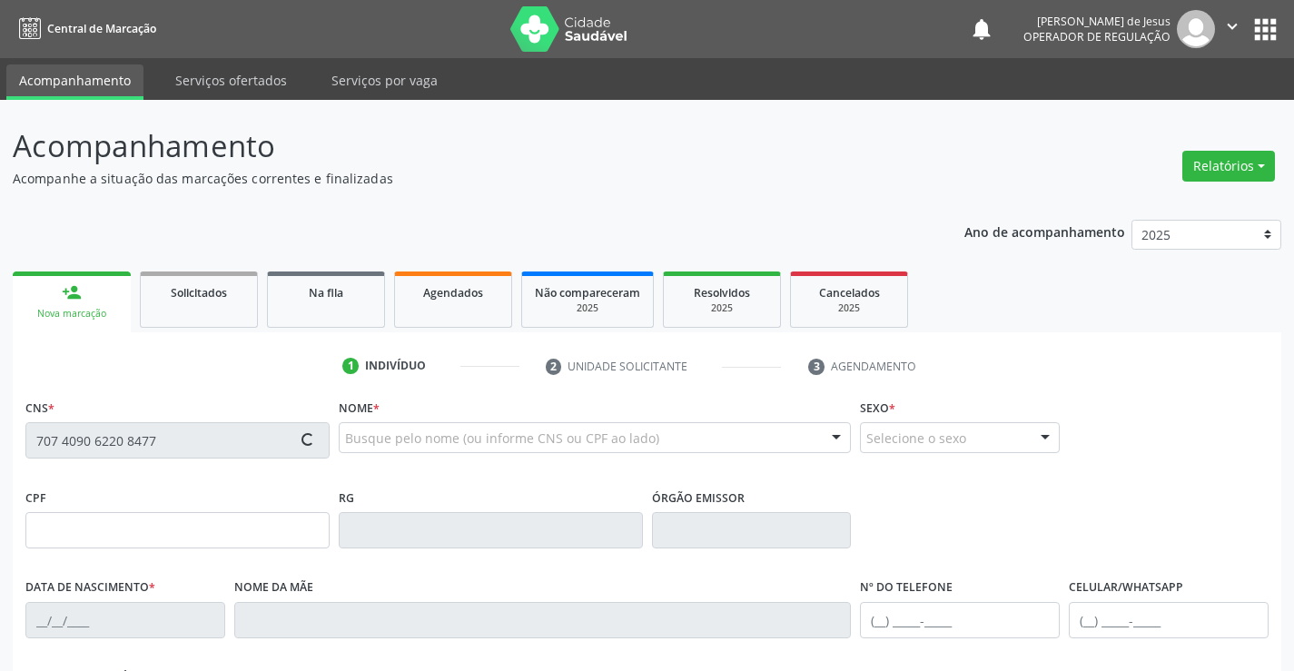
type input "sn"
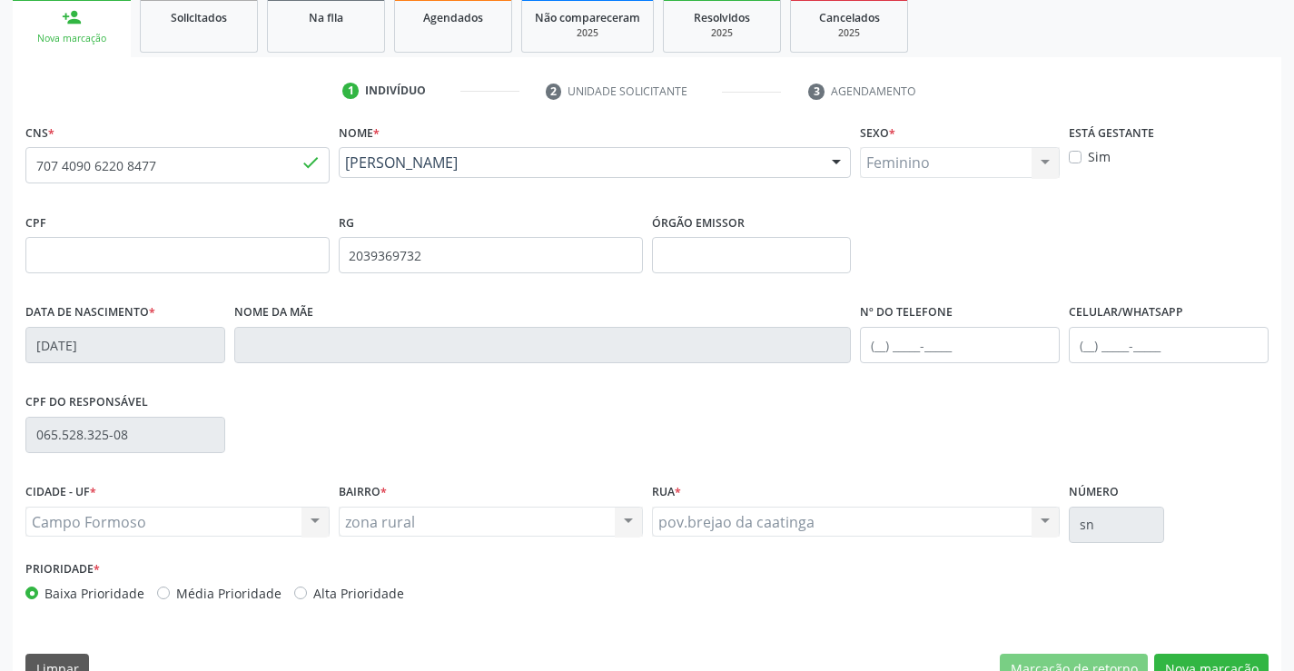
scroll to position [313, 0]
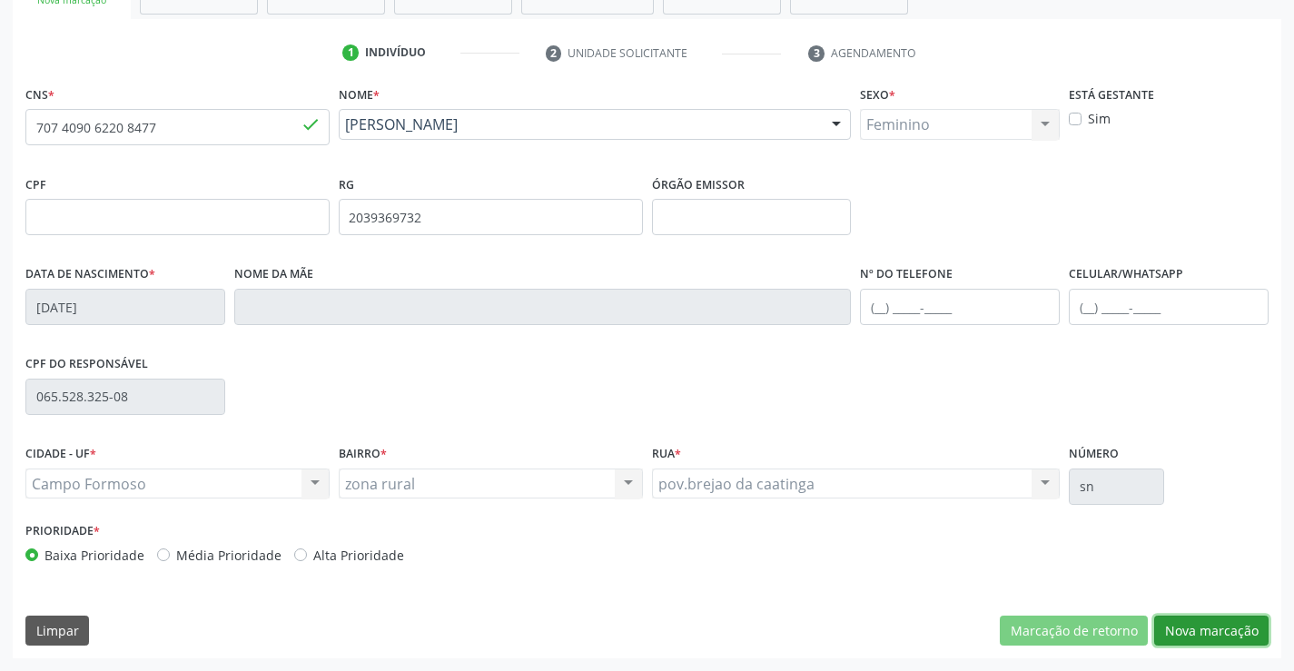
click at [1238, 644] on button "Nova marcação" at bounding box center [1211, 630] width 114 height 31
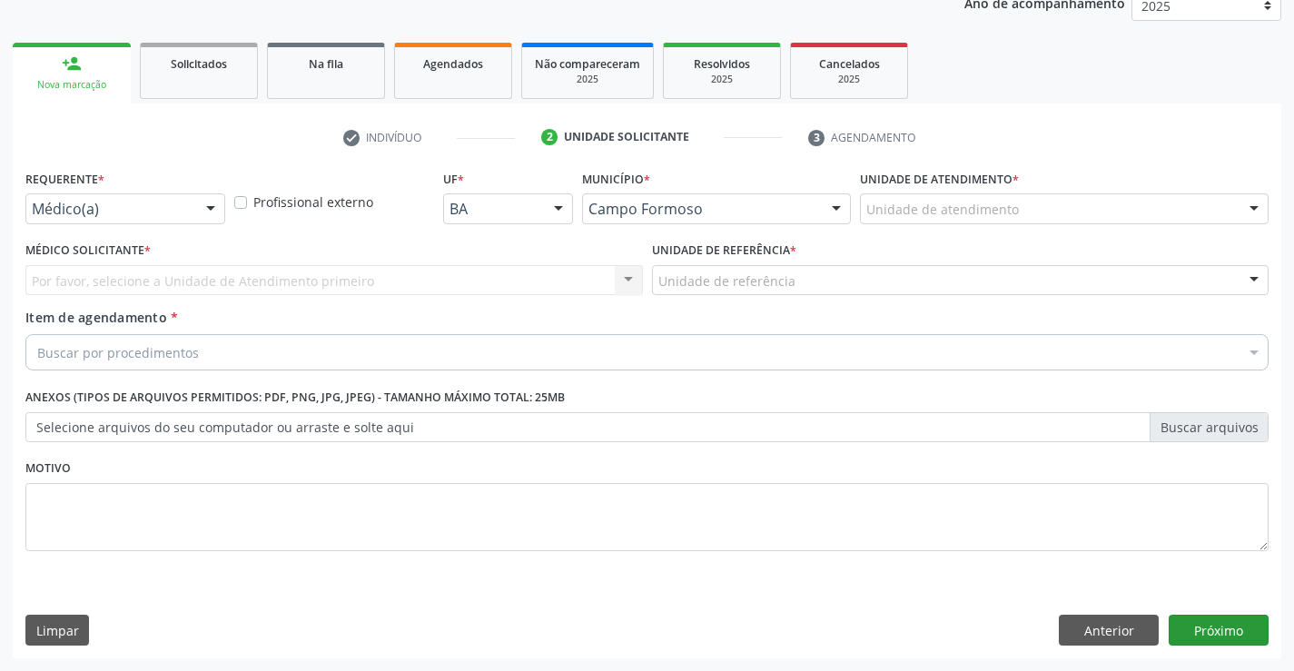
scroll to position [229, 0]
click at [215, 208] on div at bounding box center [210, 209] width 27 height 31
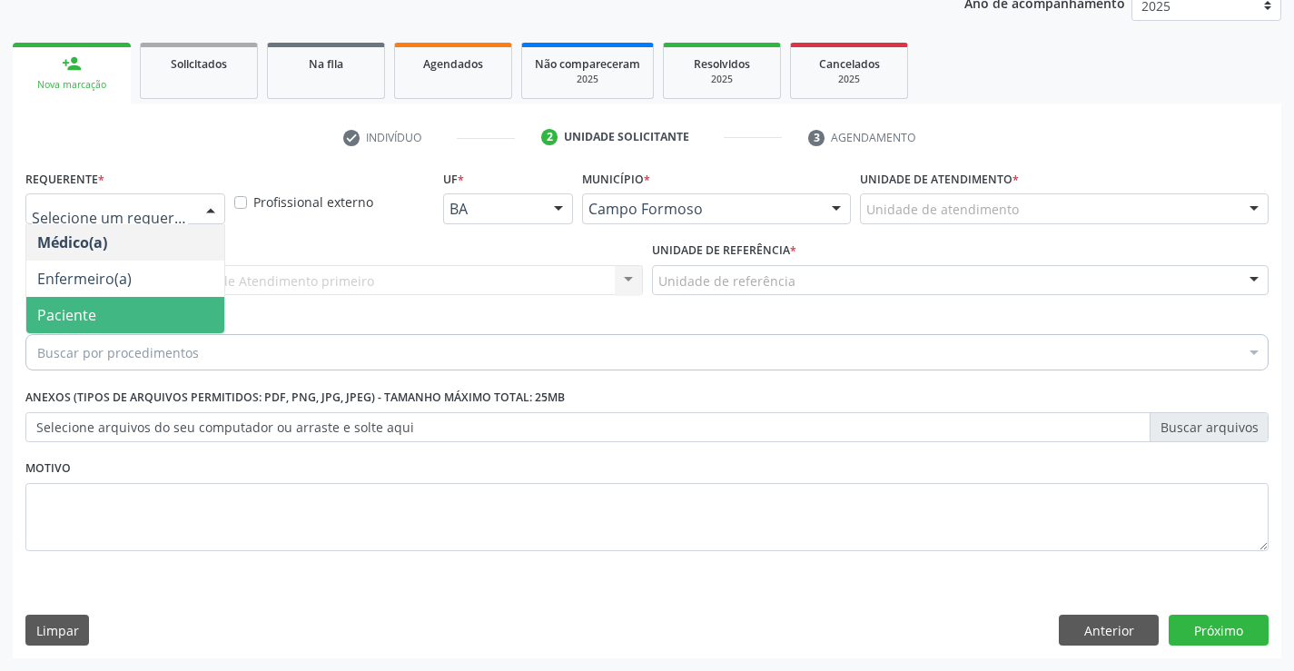
click at [96, 322] on span "Paciente" at bounding box center [125, 315] width 198 height 36
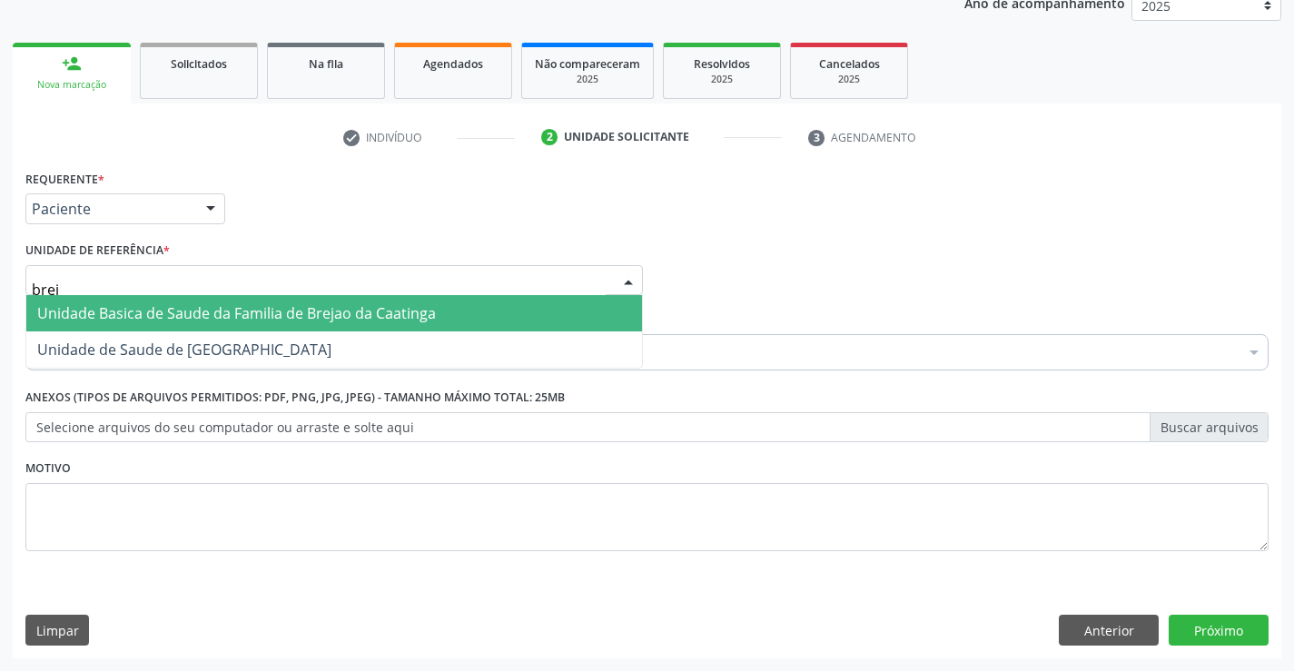
type input "breja"
click at [107, 315] on span "Unidade Basica de Saude da Familia de Brejao da Caatinga" at bounding box center [236, 313] width 399 height 20
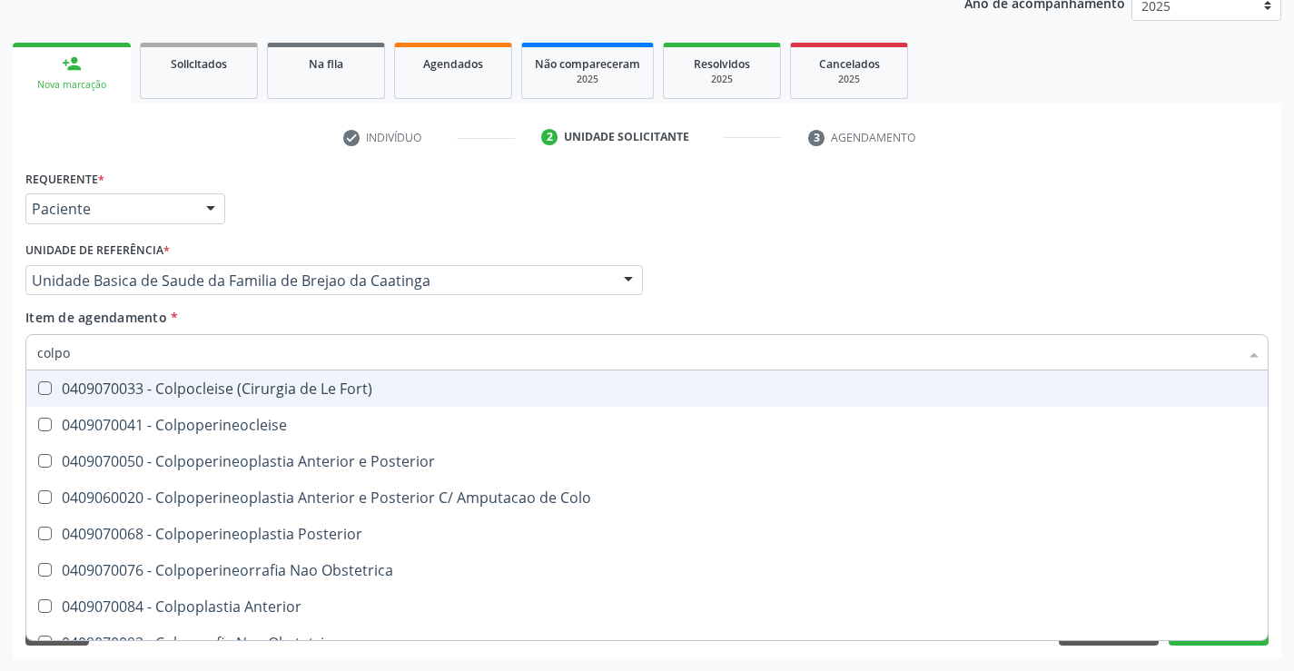
type input "colpop"
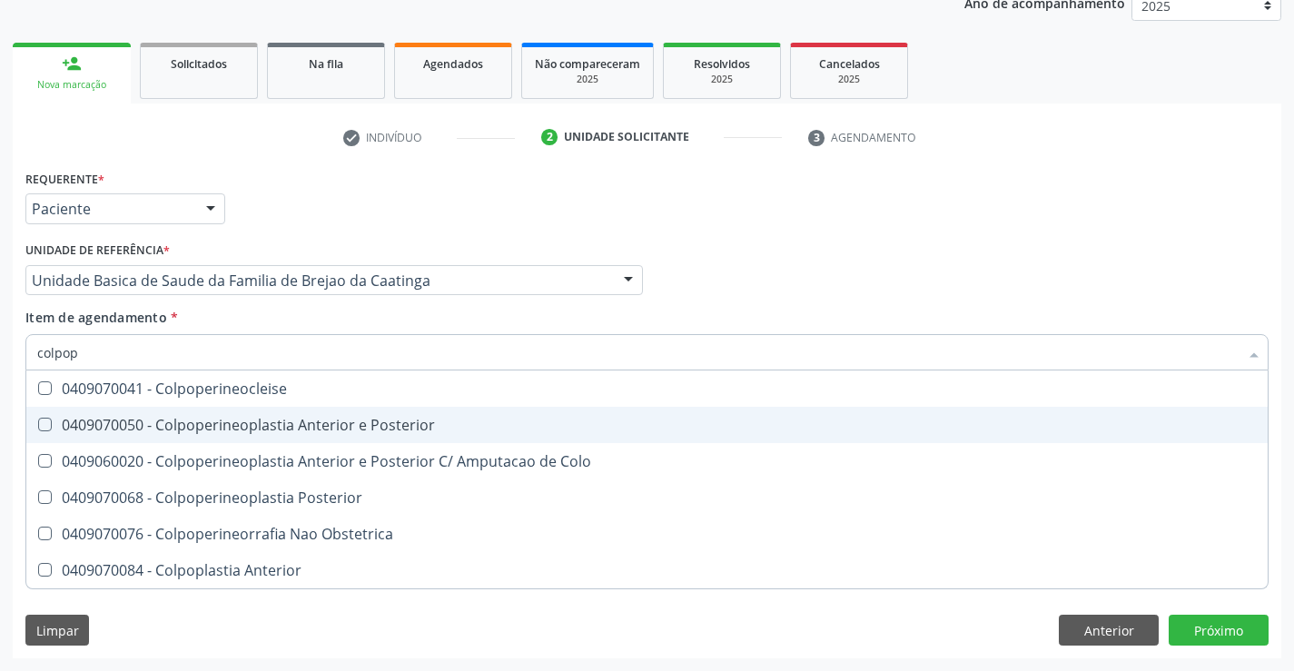
click at [235, 426] on div "0409070050 - Colpoperineoplastia Anterior e Posterior" at bounding box center [646, 425] width 1219 height 15
checkbox Posterior "true"
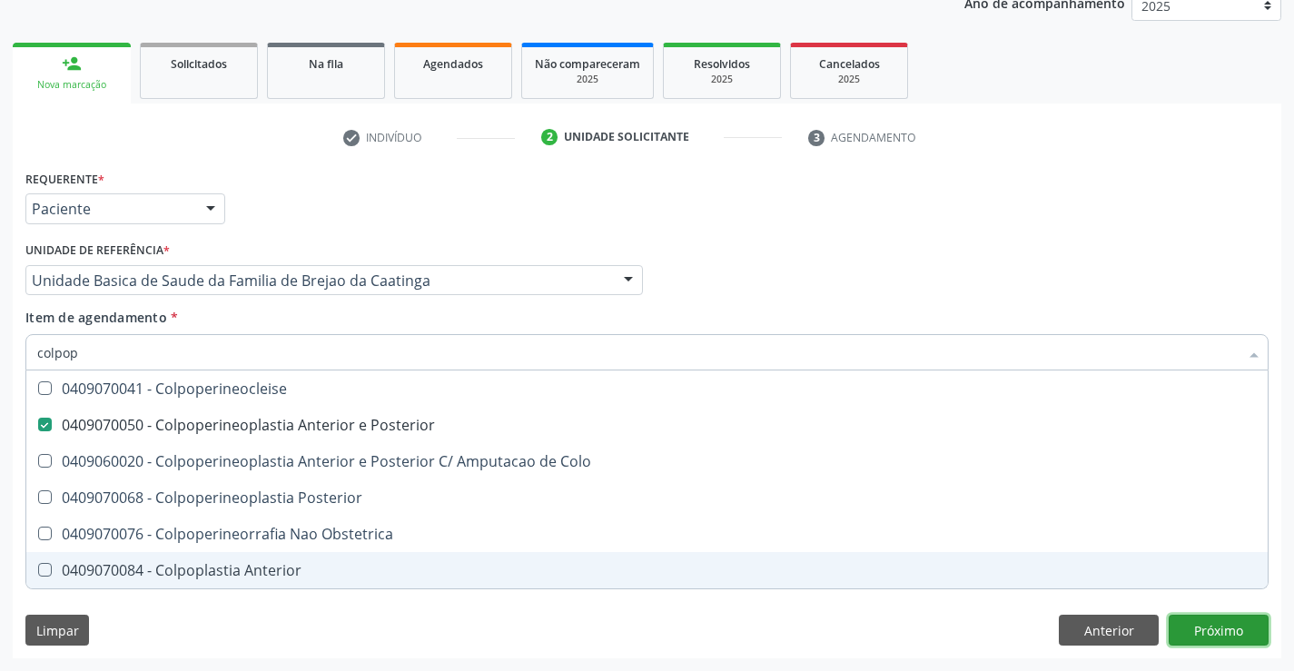
click at [1235, 626] on div "Requerente * Paciente Médico(a) Enfermeiro(a) Paciente Nenhum resultado encontr…" at bounding box center [647, 411] width 1268 height 493
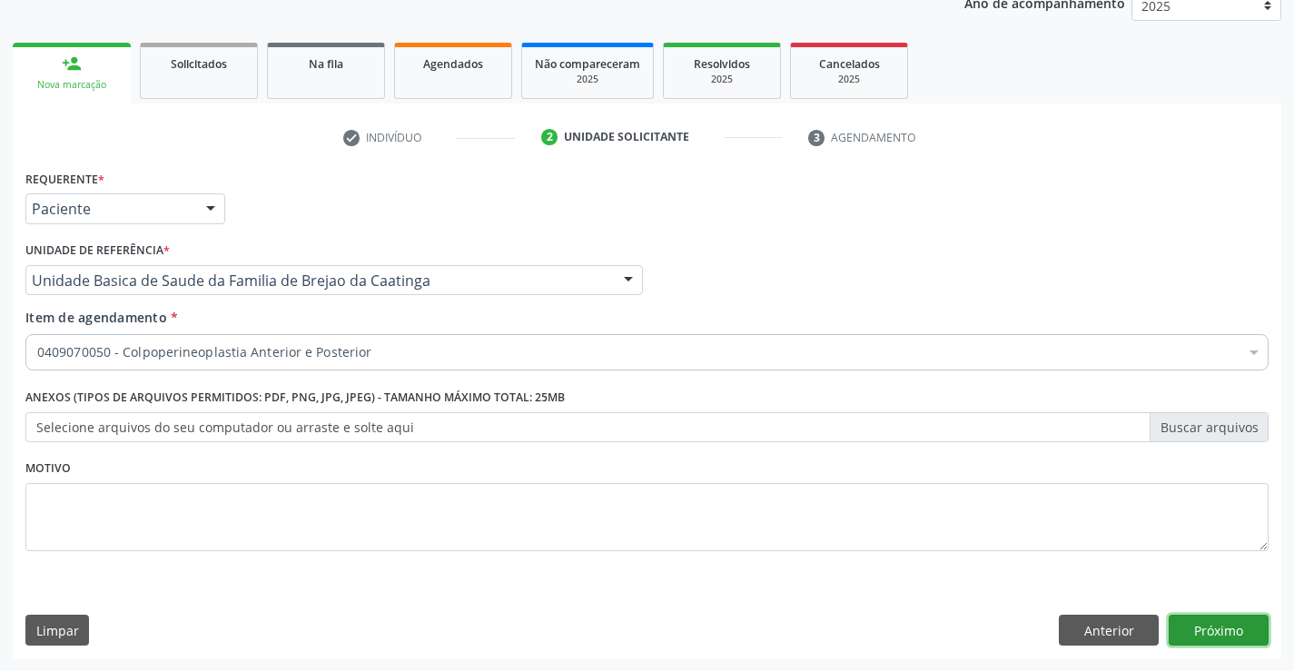
click at [1227, 629] on button "Próximo" at bounding box center [1218, 630] width 100 height 31
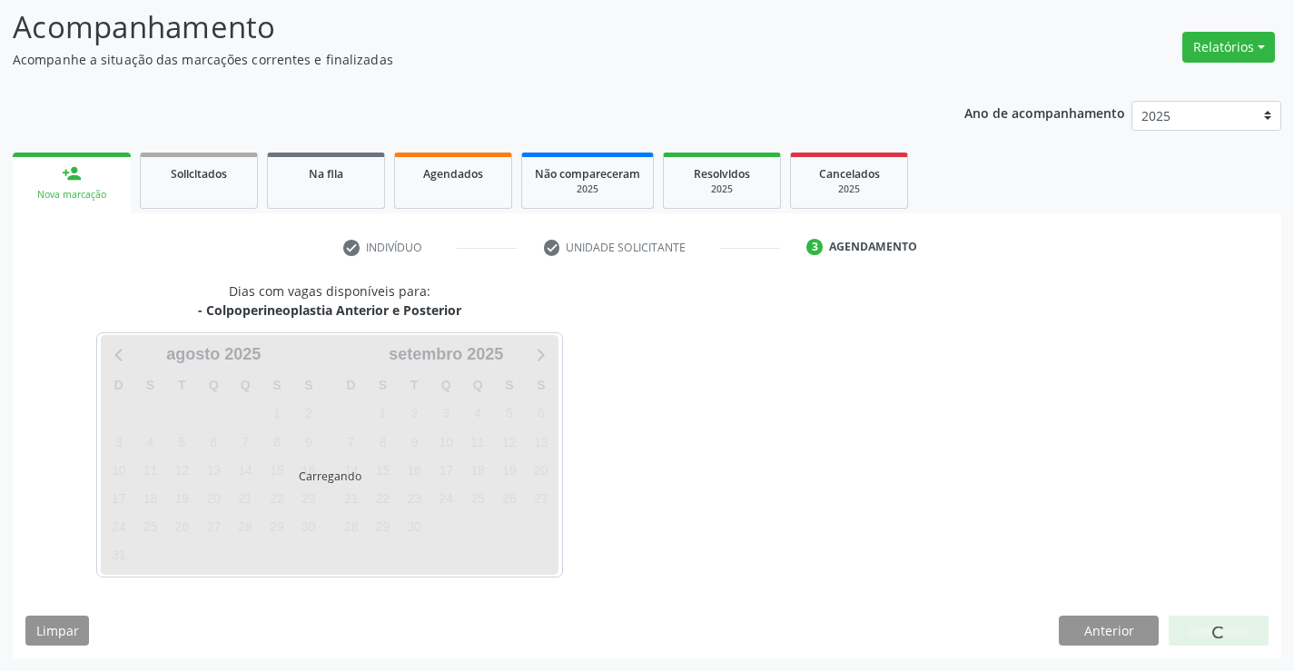
scroll to position [119, 0]
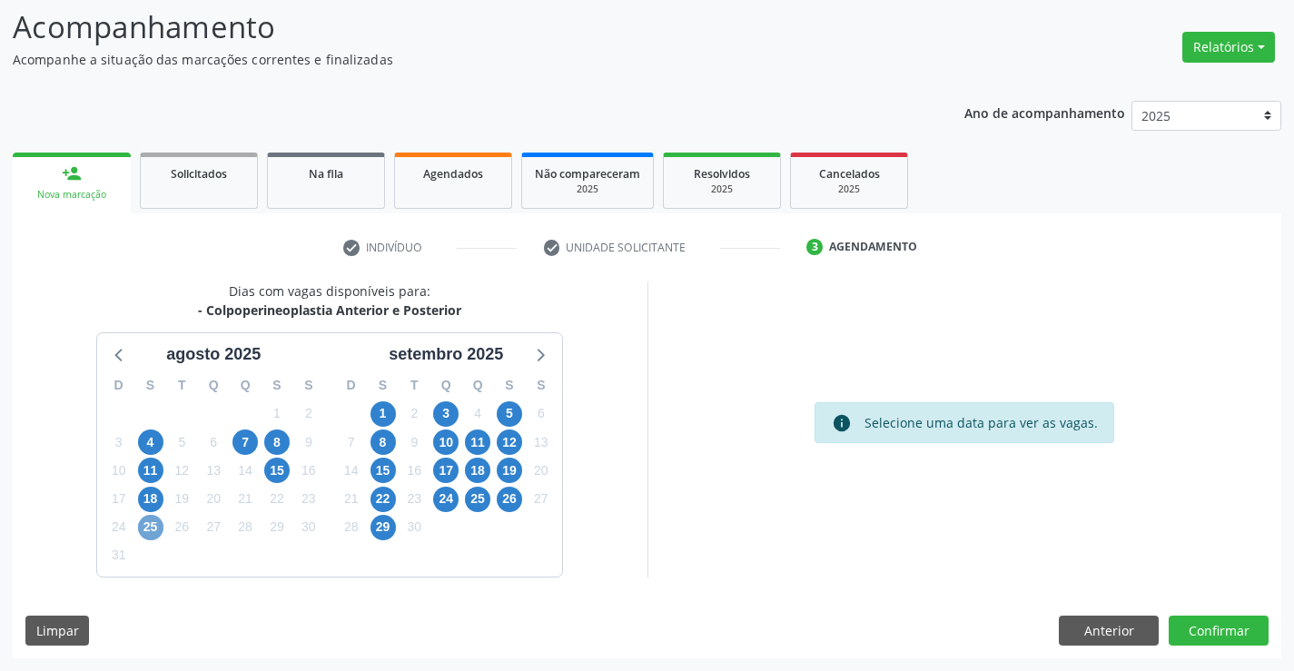
click at [146, 528] on span "25" at bounding box center [150, 527] width 25 height 25
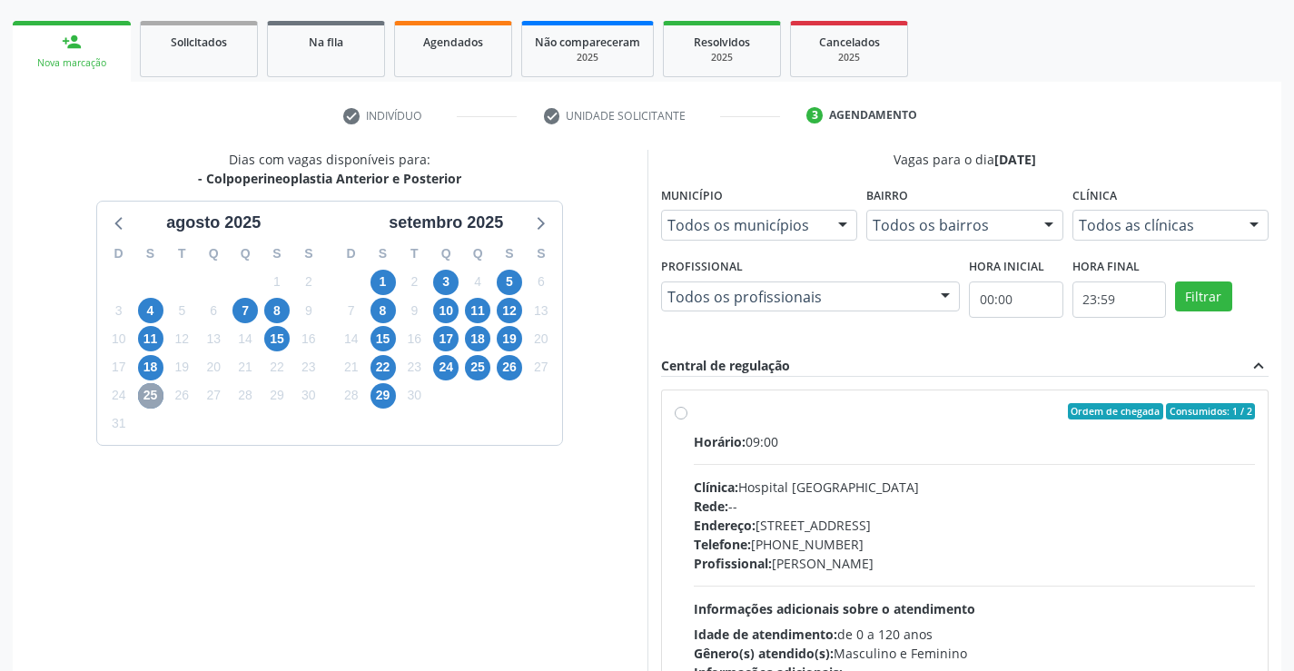
scroll to position [301, 0]
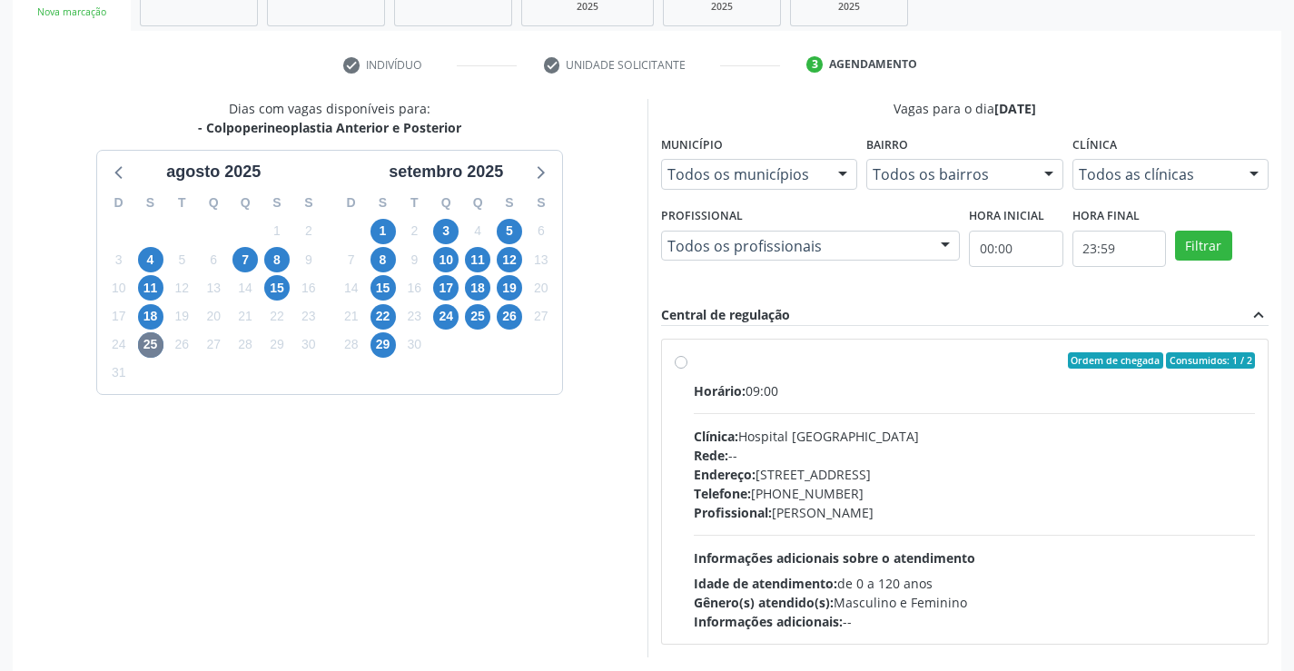
click at [694, 357] on label "Ordem de chegada Consumidos: 1 / 2 Horário: 09:00 Clínica: Hospital [GEOGRAPHIC…" at bounding box center [975, 491] width 562 height 279
click at [676, 357] on input "Ordem de chegada Consumidos: 1 / 2 Horário: 09:00 Clínica: Hospital [GEOGRAPHIC…" at bounding box center [680, 360] width 13 height 16
radio input "true"
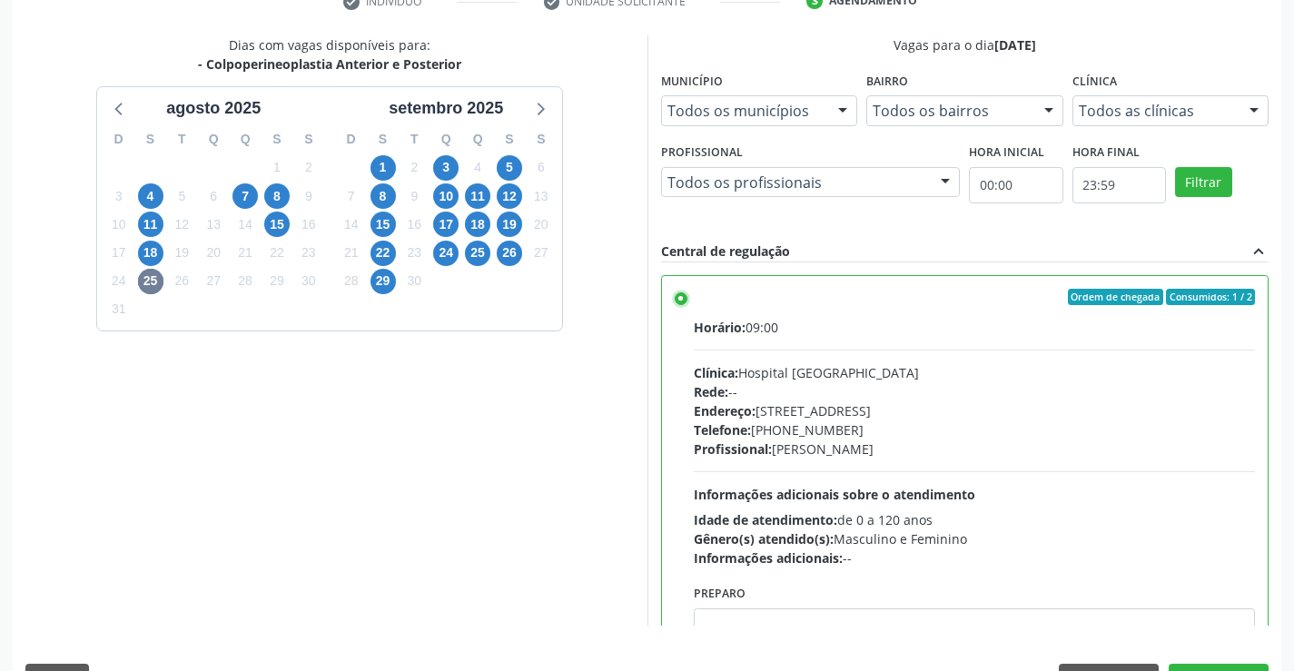
scroll to position [414, 0]
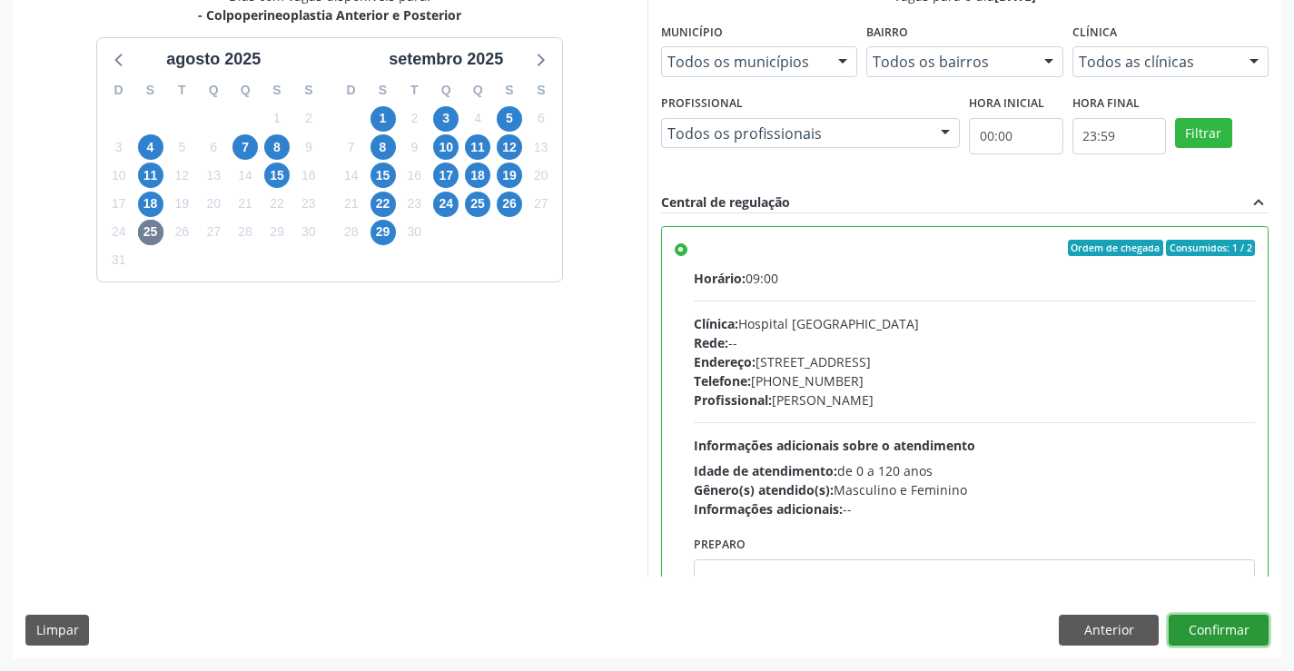
click at [1245, 621] on button "Confirmar" at bounding box center [1218, 630] width 100 height 31
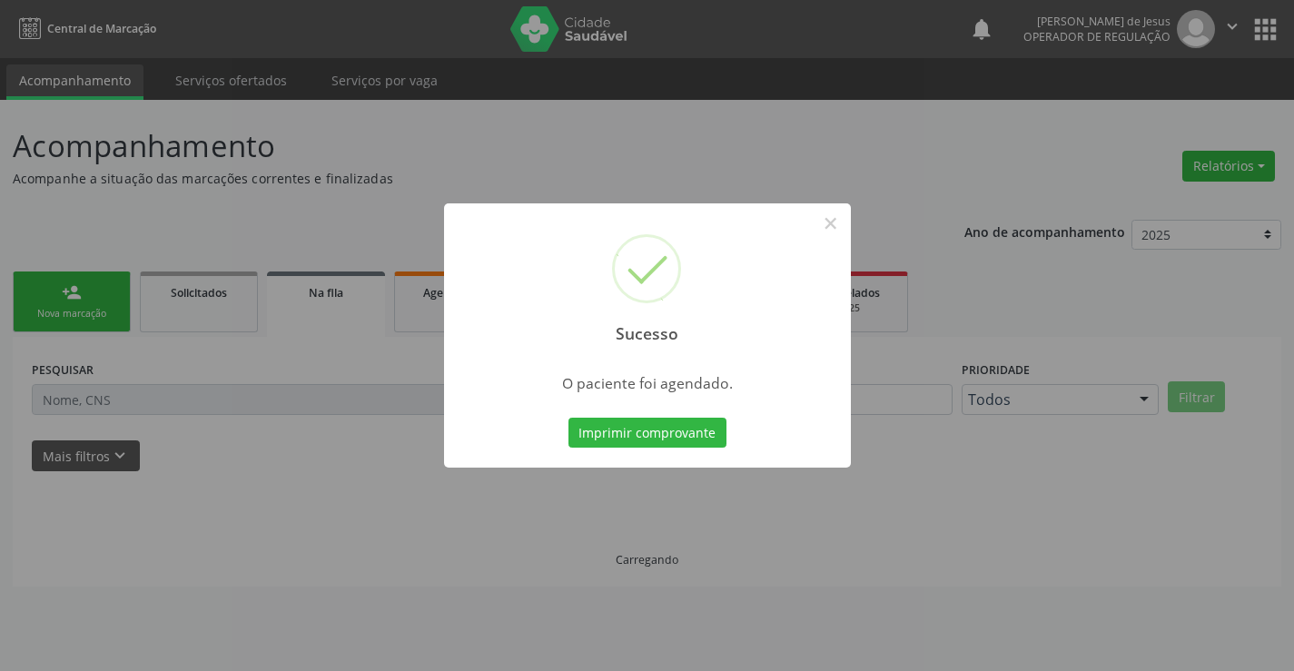
scroll to position [0, 0]
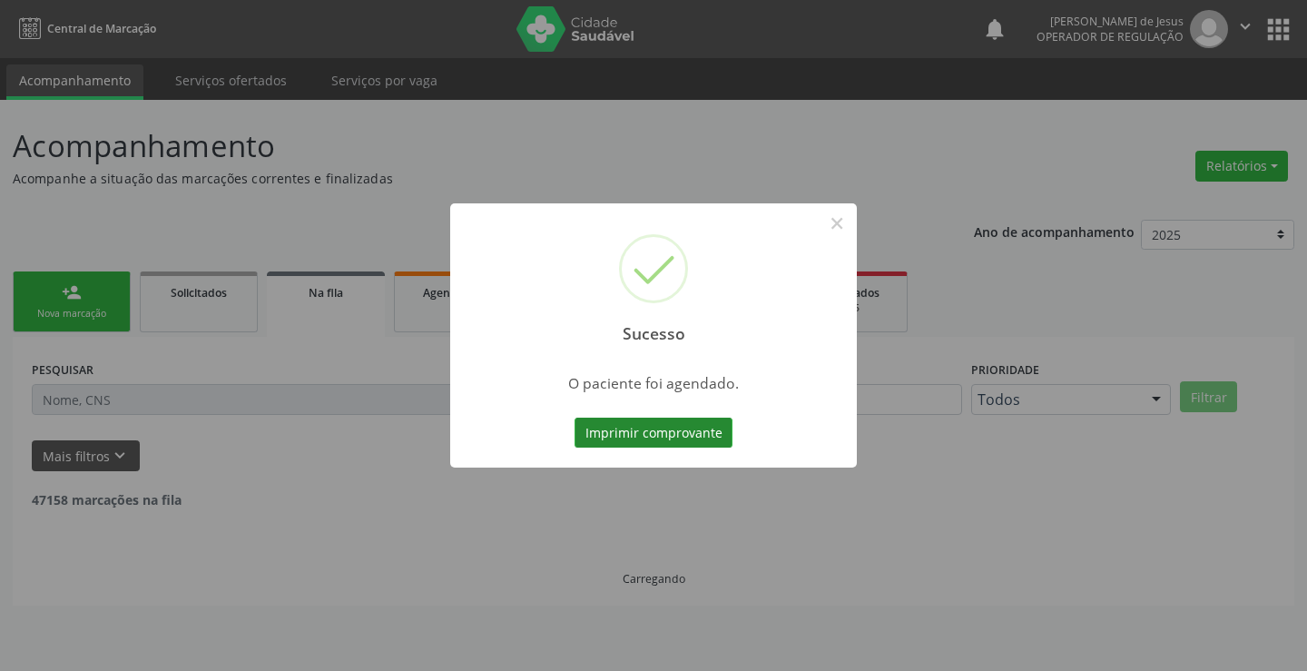
click at [649, 435] on button "Imprimir comprovante" at bounding box center [654, 433] width 158 height 31
